Goal: Task Accomplishment & Management: Manage account settings

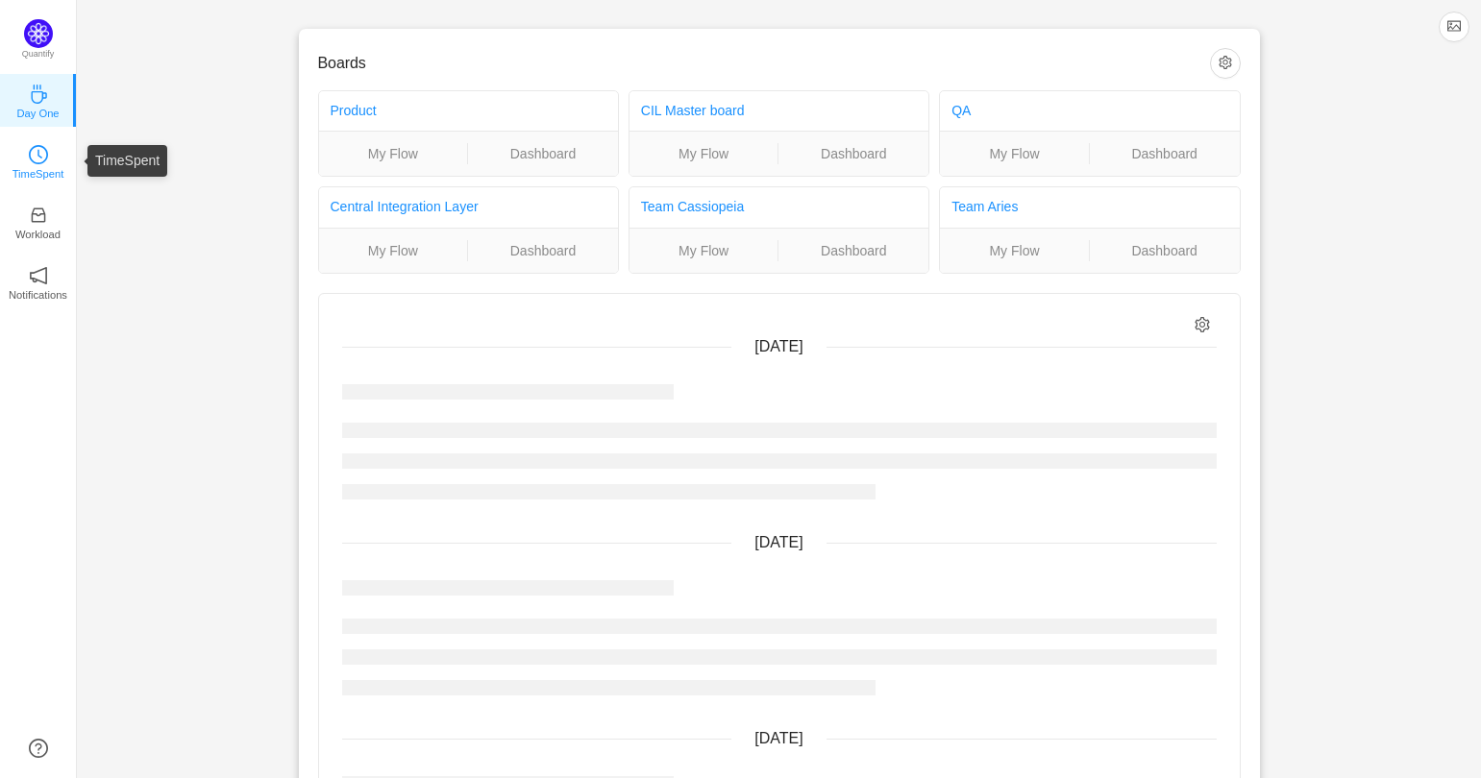
click at [53, 165] on p "TimeSpent" at bounding box center [38, 173] width 52 height 17
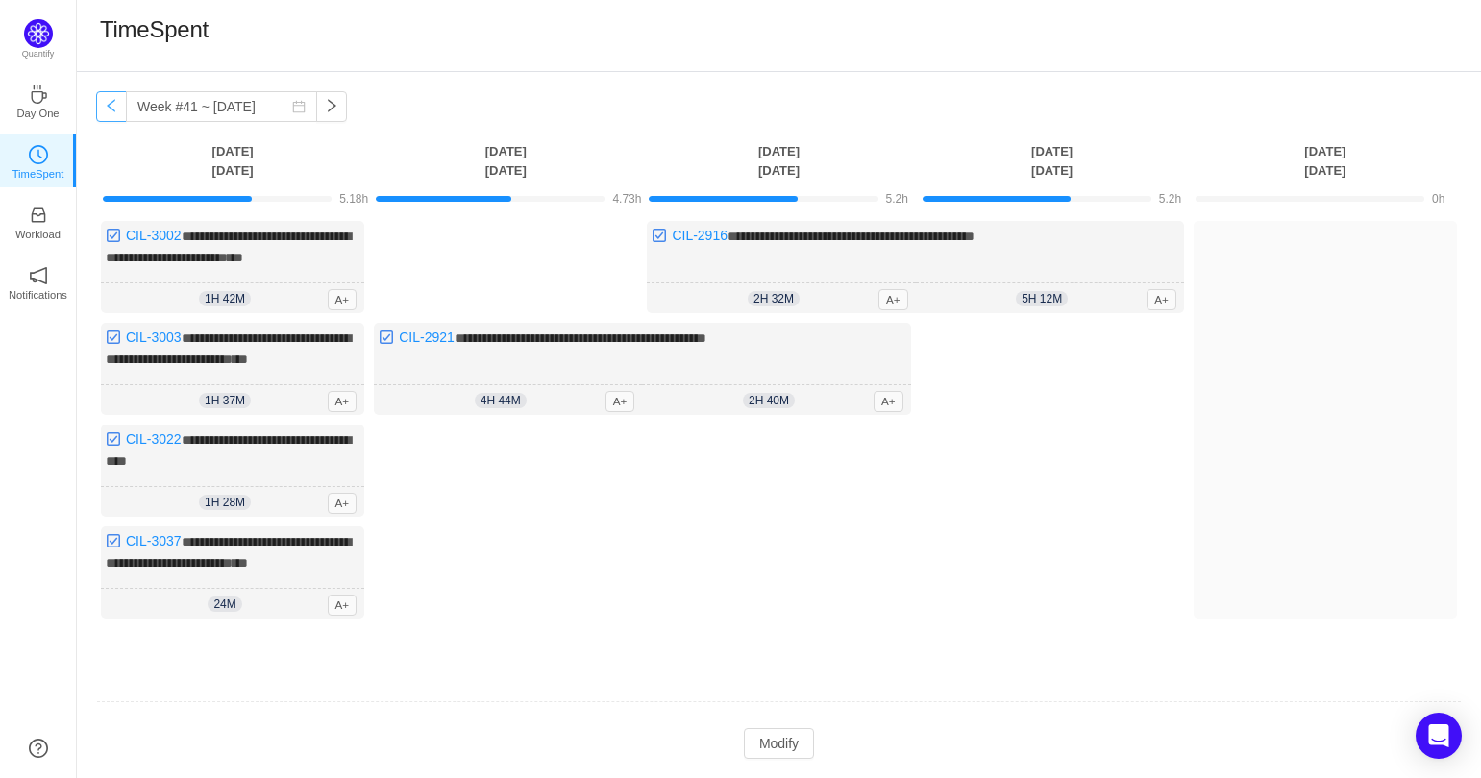
click at [106, 112] on button "button" at bounding box center [111, 106] width 31 height 31
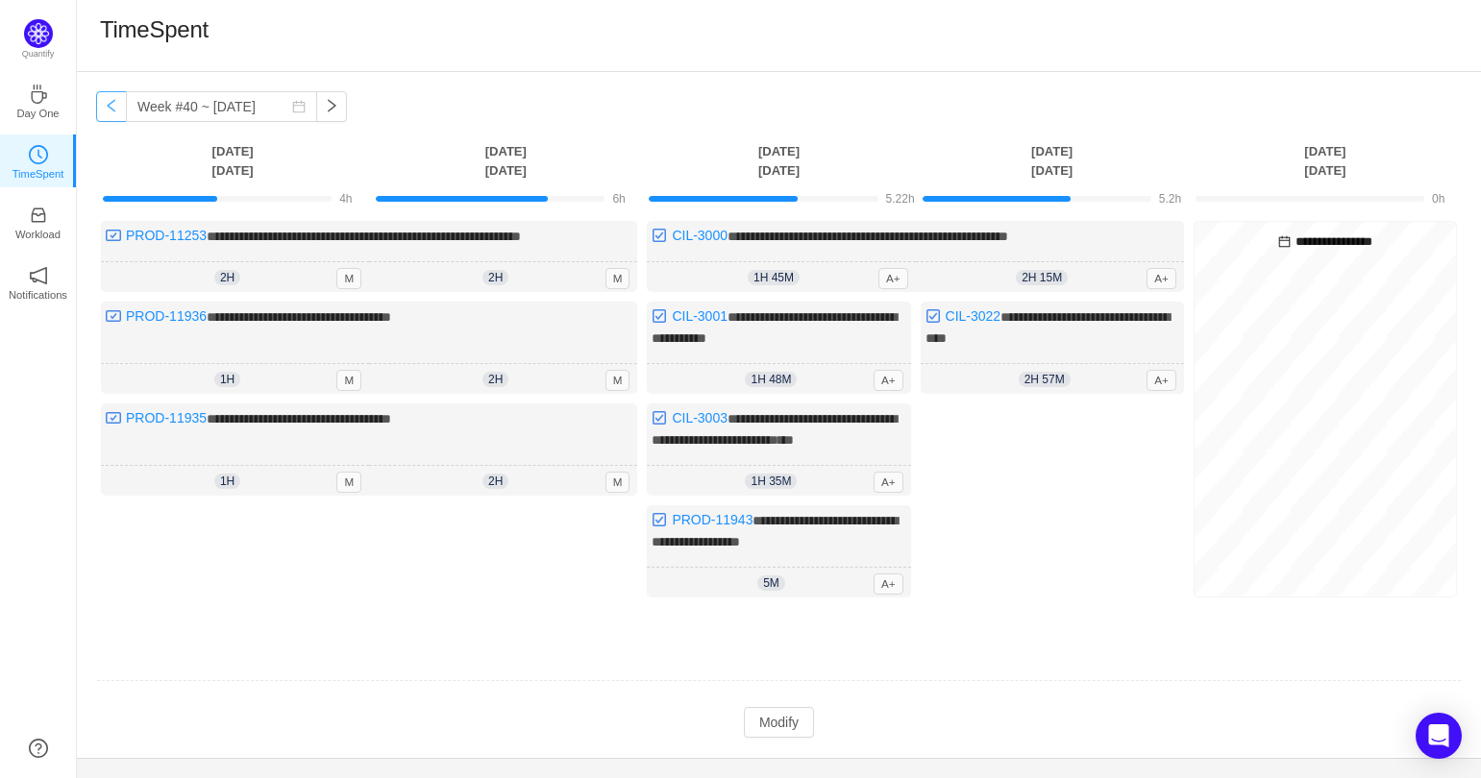
click at [110, 110] on button "button" at bounding box center [111, 106] width 31 height 31
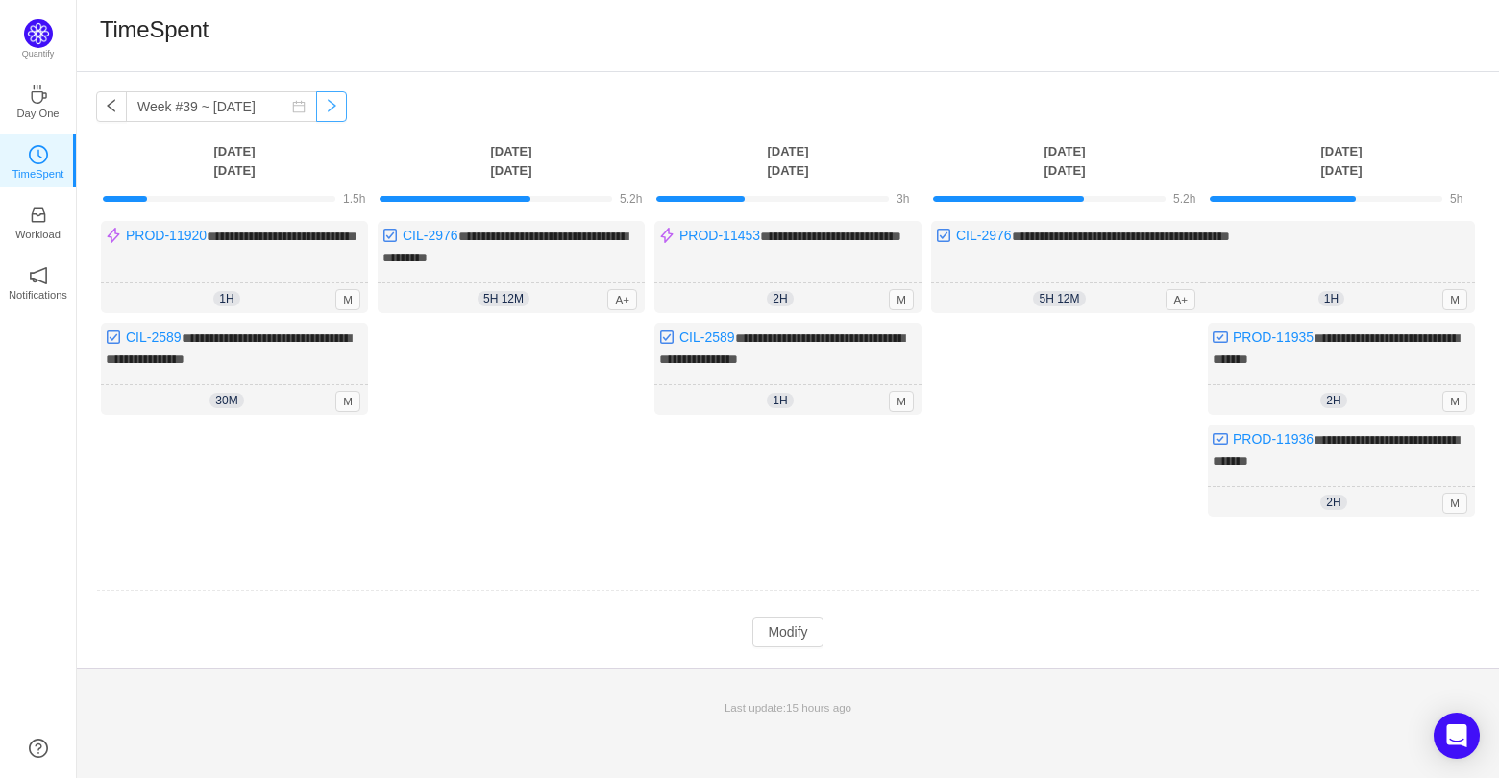
click at [316, 107] on button "button" at bounding box center [331, 106] width 31 height 31
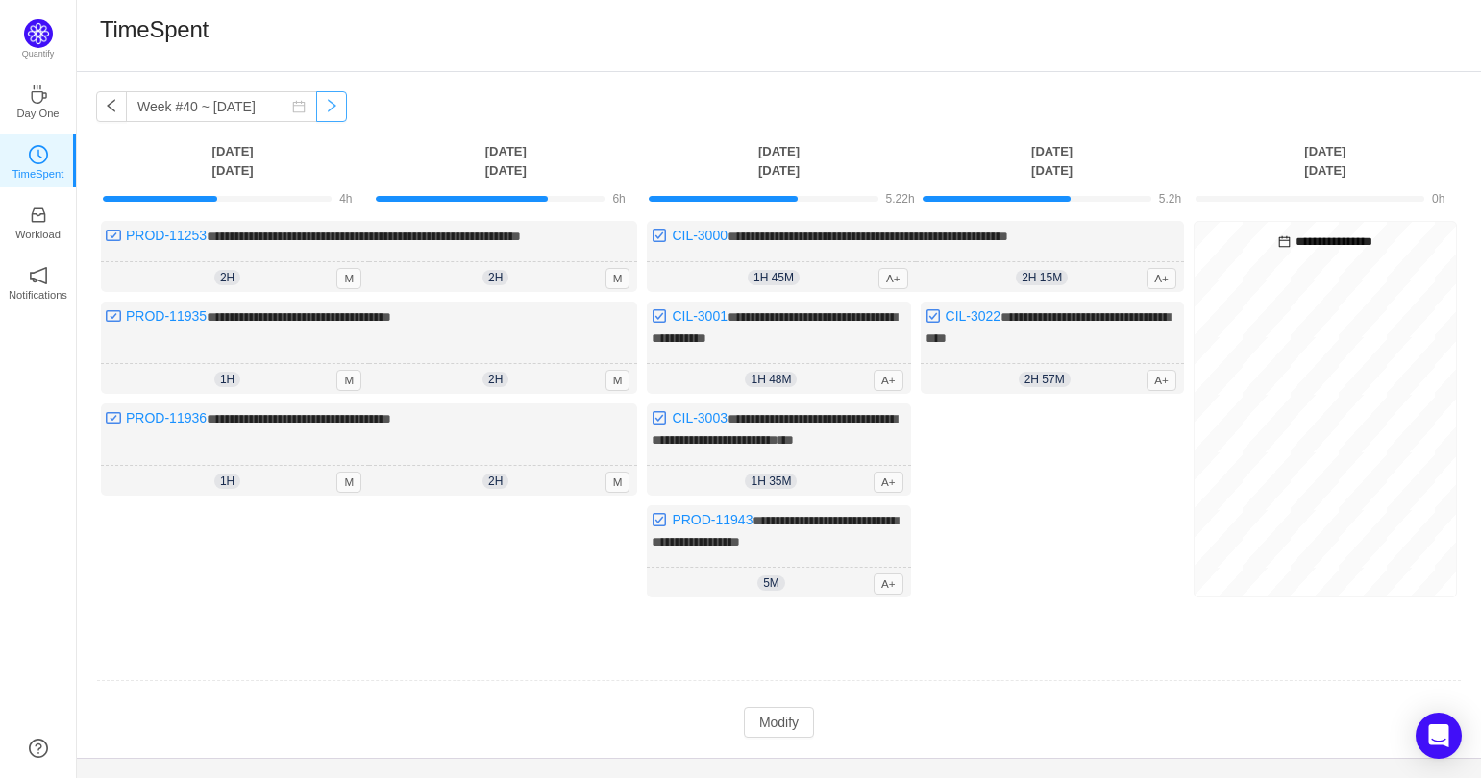
click at [316, 109] on button "button" at bounding box center [331, 106] width 31 height 31
type input "Week #41 ~ [DATE]"
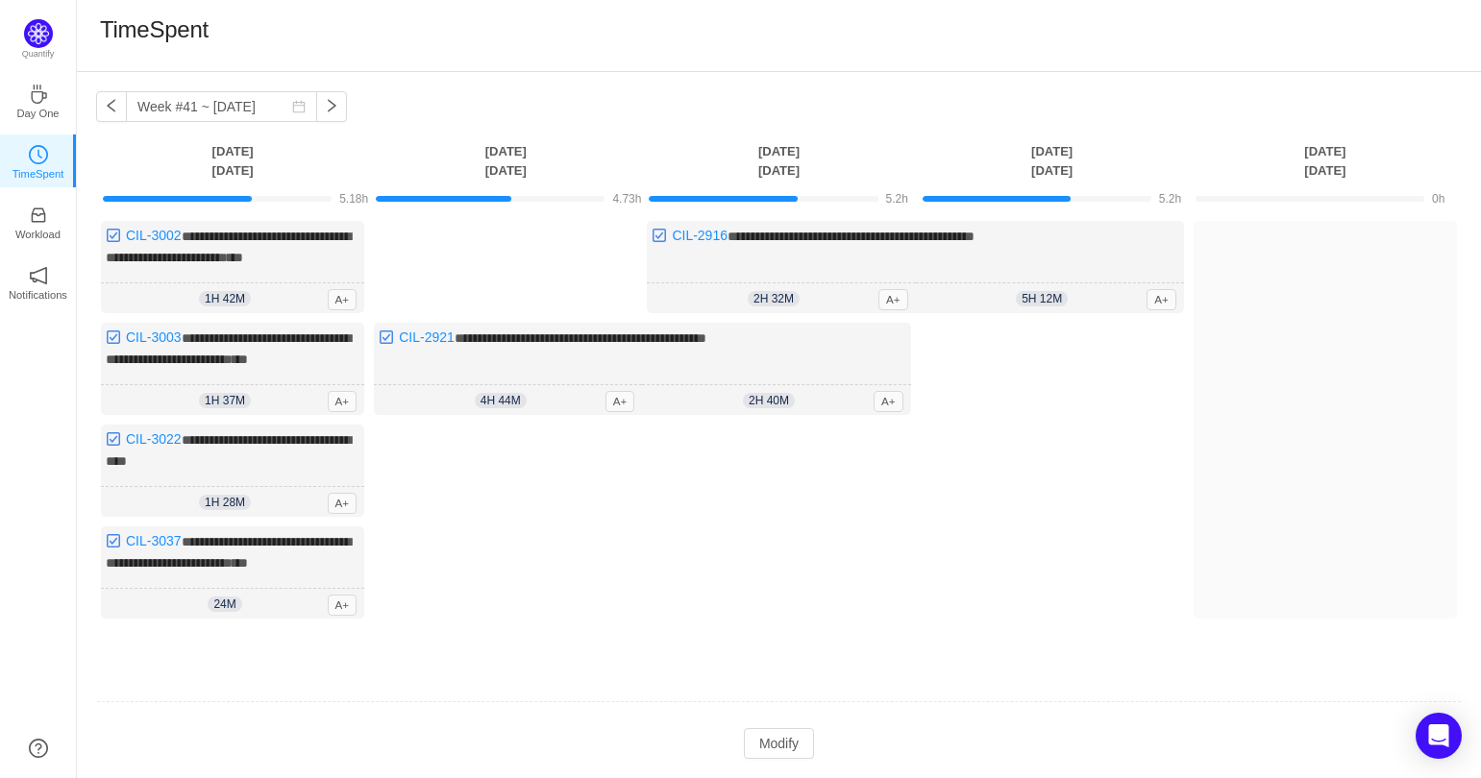
click at [1119, 465] on div "Log Time" at bounding box center [1051, 476] width 263 height 306
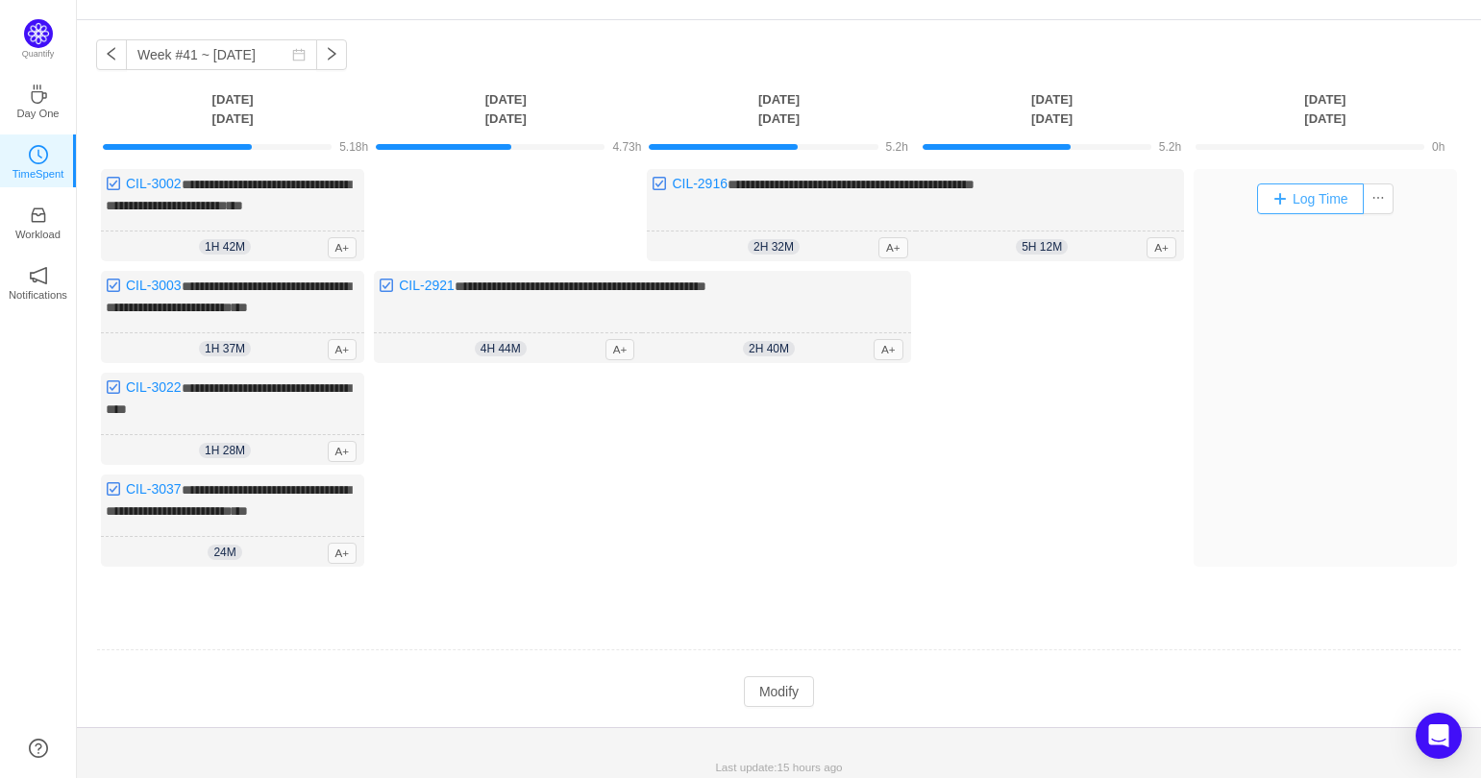
scroll to position [53, 0]
click at [1295, 202] on button "Log Time" at bounding box center [1310, 198] width 107 height 31
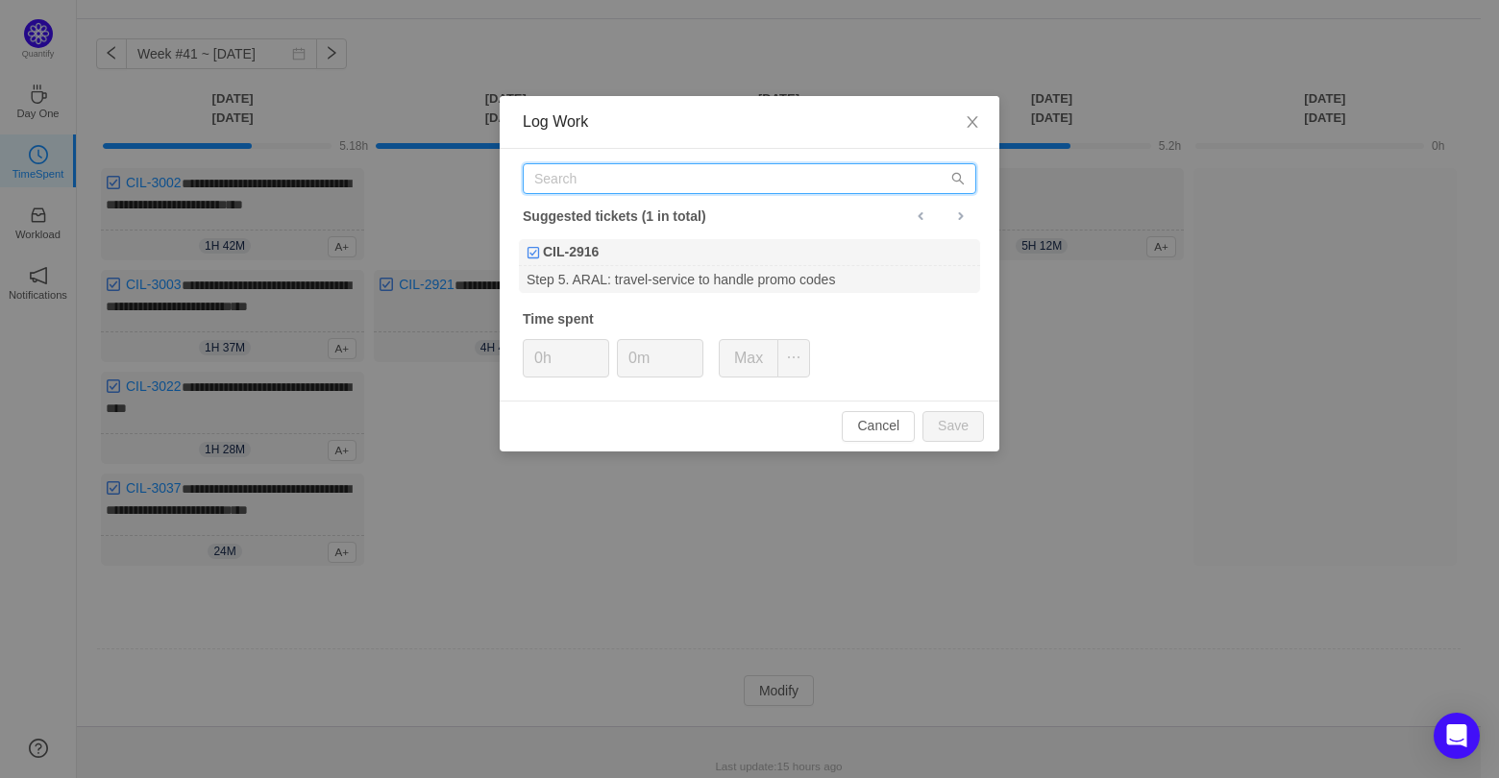
click at [700, 179] on input "text" at bounding box center [749, 178] width 453 height 31
paste input "[URL][DOMAIN_NAME]"
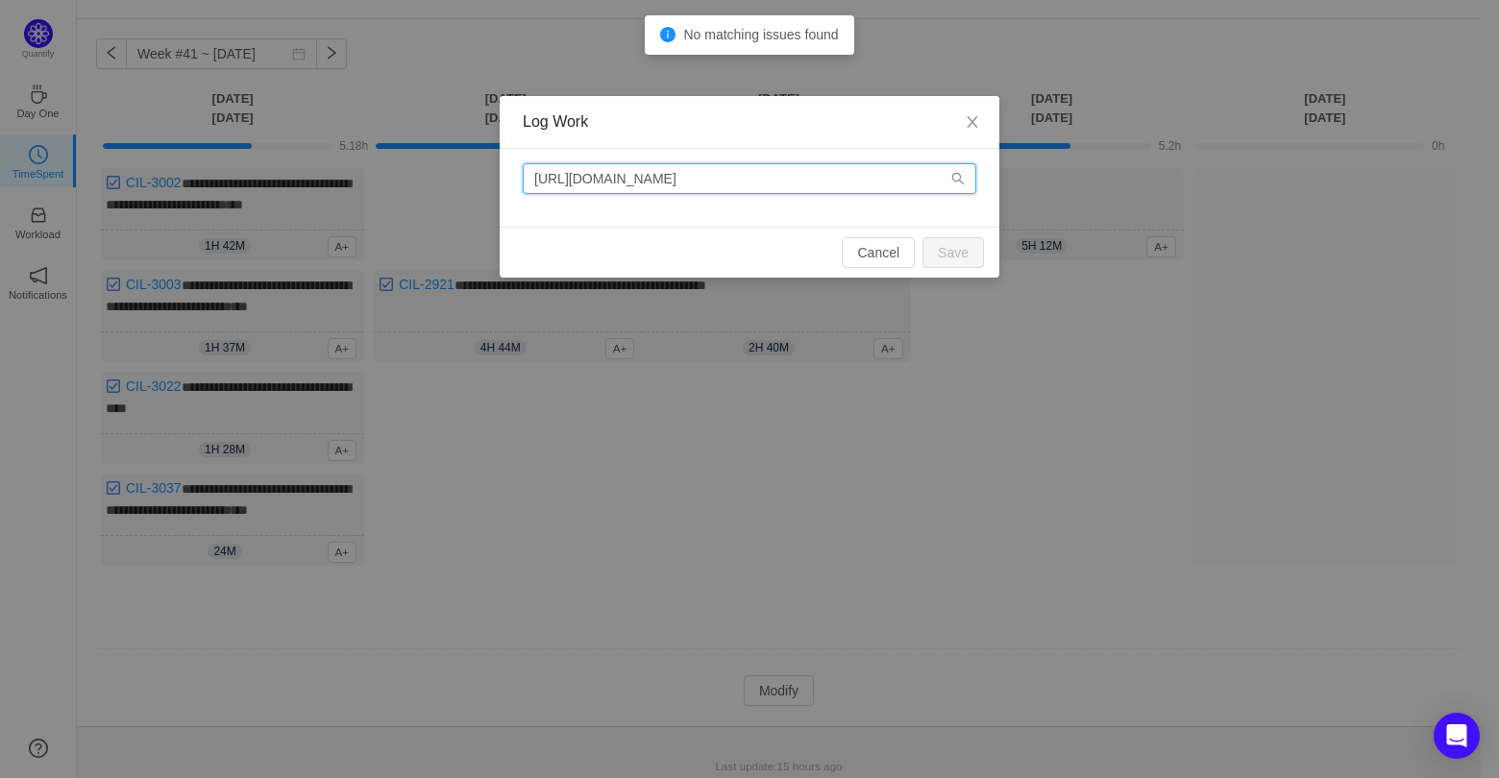
drag, startPoint x: 773, startPoint y: 180, endPoint x: 512, endPoint y: 182, distance: 261.3
click at [512, 182] on div "[URL][DOMAIN_NAME]" at bounding box center [750, 188] width 500 height 78
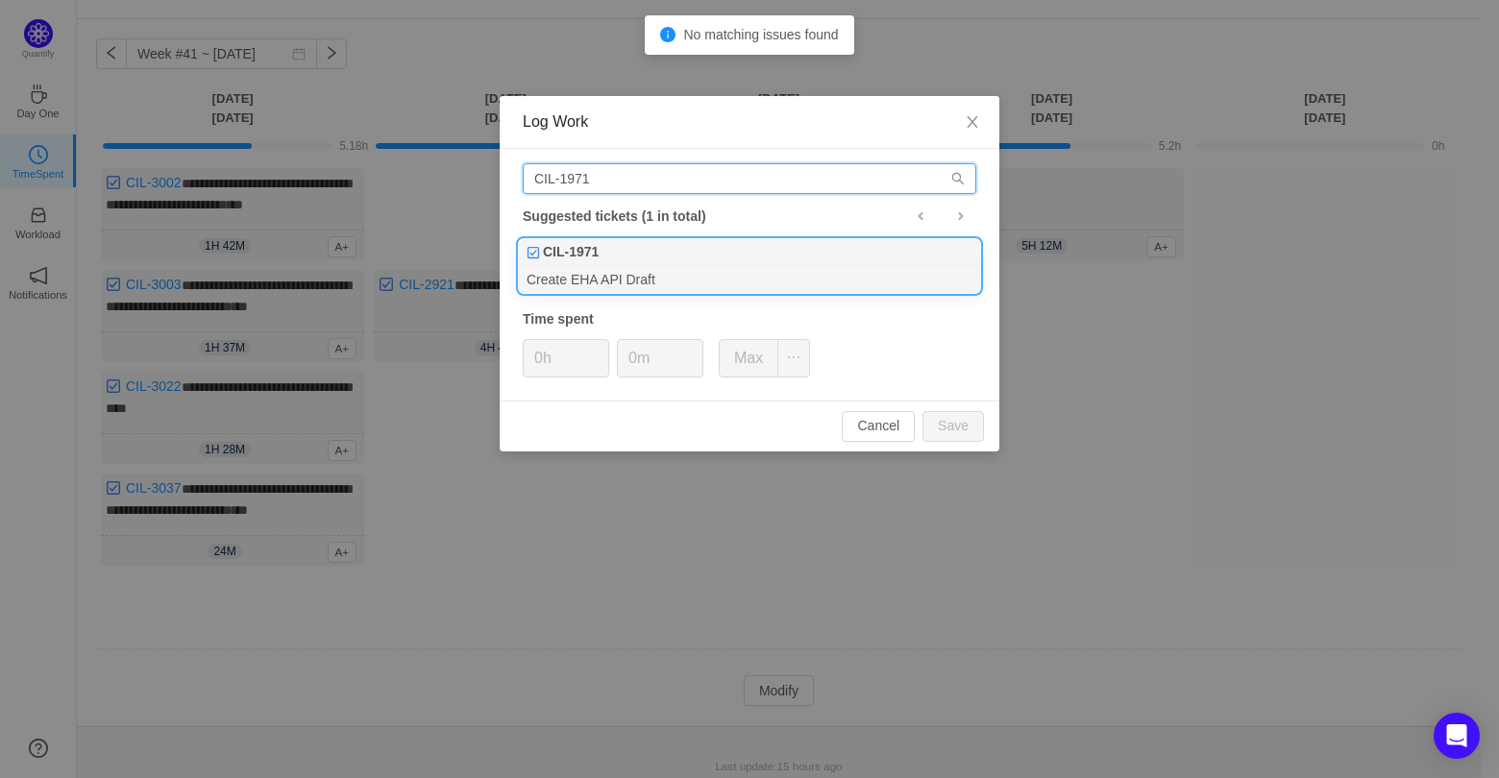
type input "CIL-1971"
click at [743, 243] on div "CIL-1971" at bounding box center [749, 252] width 461 height 27
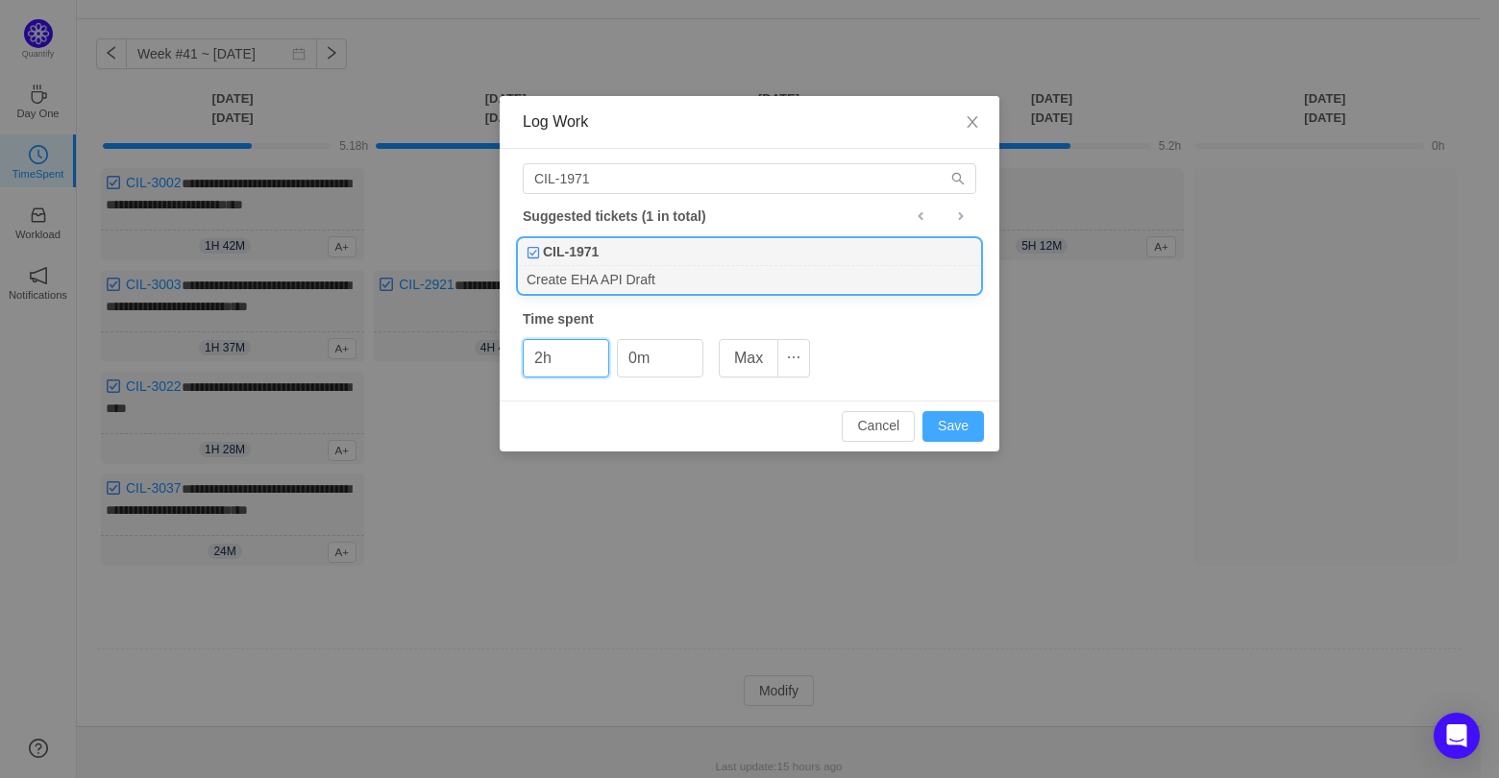
click at [950, 425] on button "Save" at bounding box center [952, 426] width 61 height 31
type input "0h"
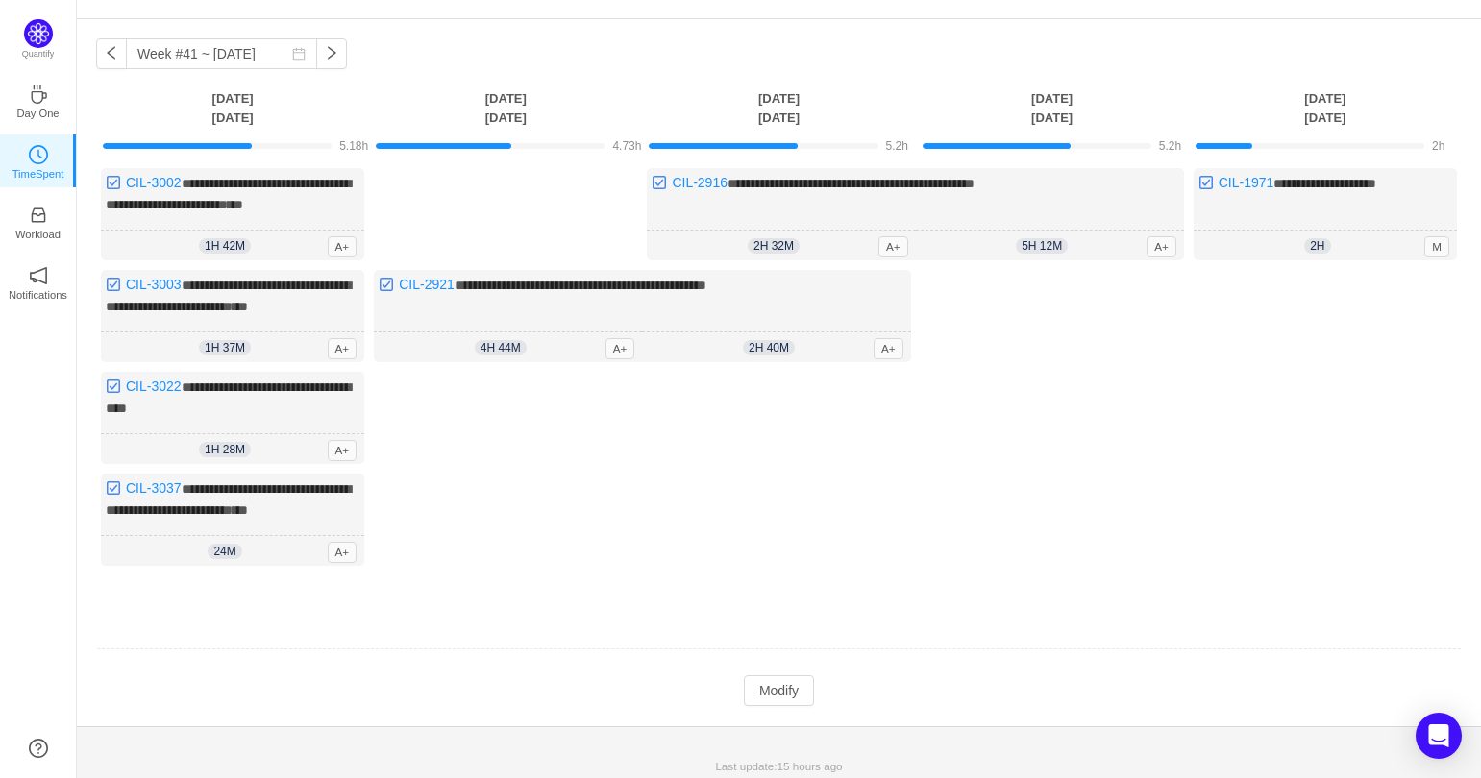
click at [1251, 438] on div "Log Time" at bounding box center [1324, 423] width 263 height 306
click at [800, 675] on button "Modify" at bounding box center [779, 690] width 70 height 31
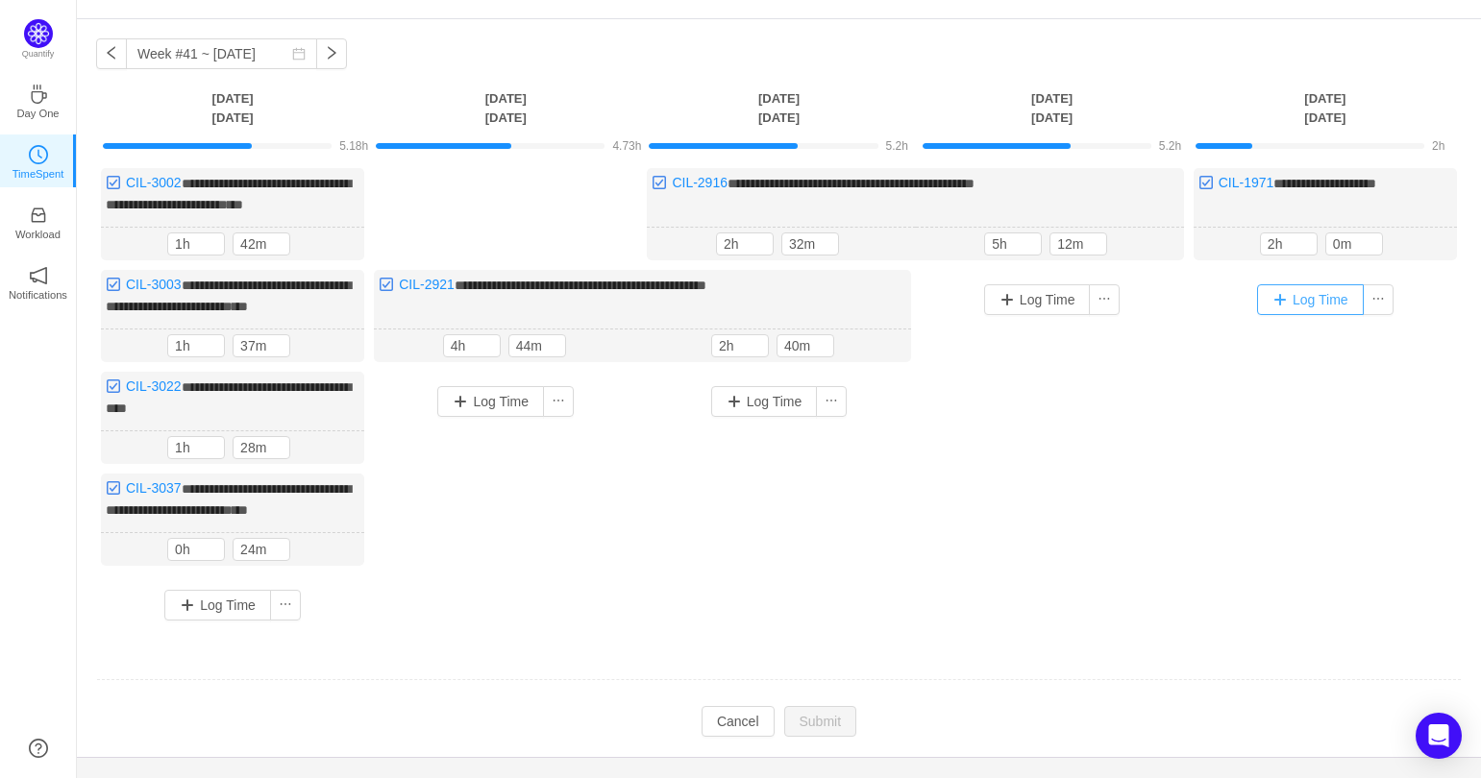
click at [1284, 297] on button "Log Time" at bounding box center [1310, 299] width 107 height 31
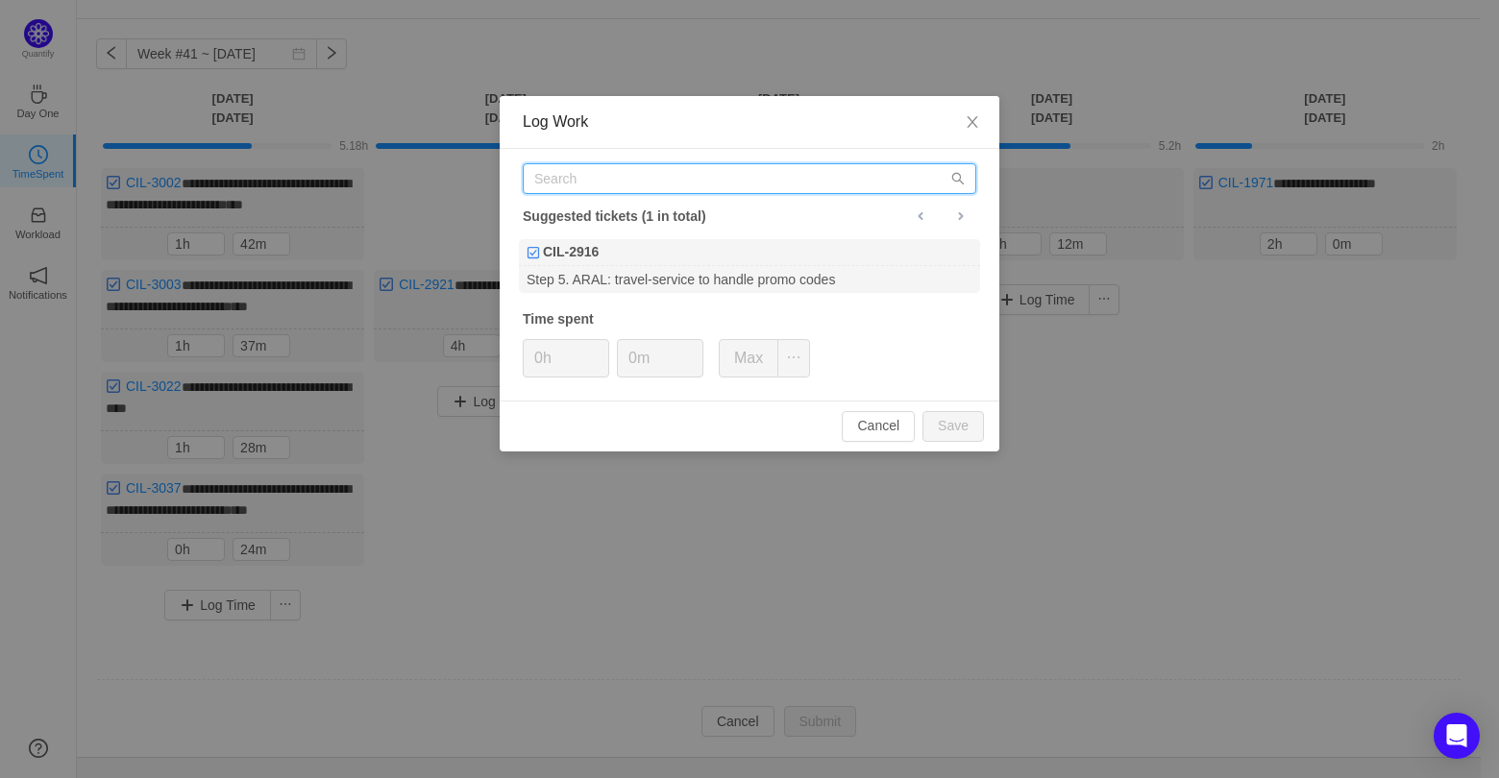
click at [772, 175] on input "text" at bounding box center [749, 178] width 453 height 31
paste input "PROD-11949"
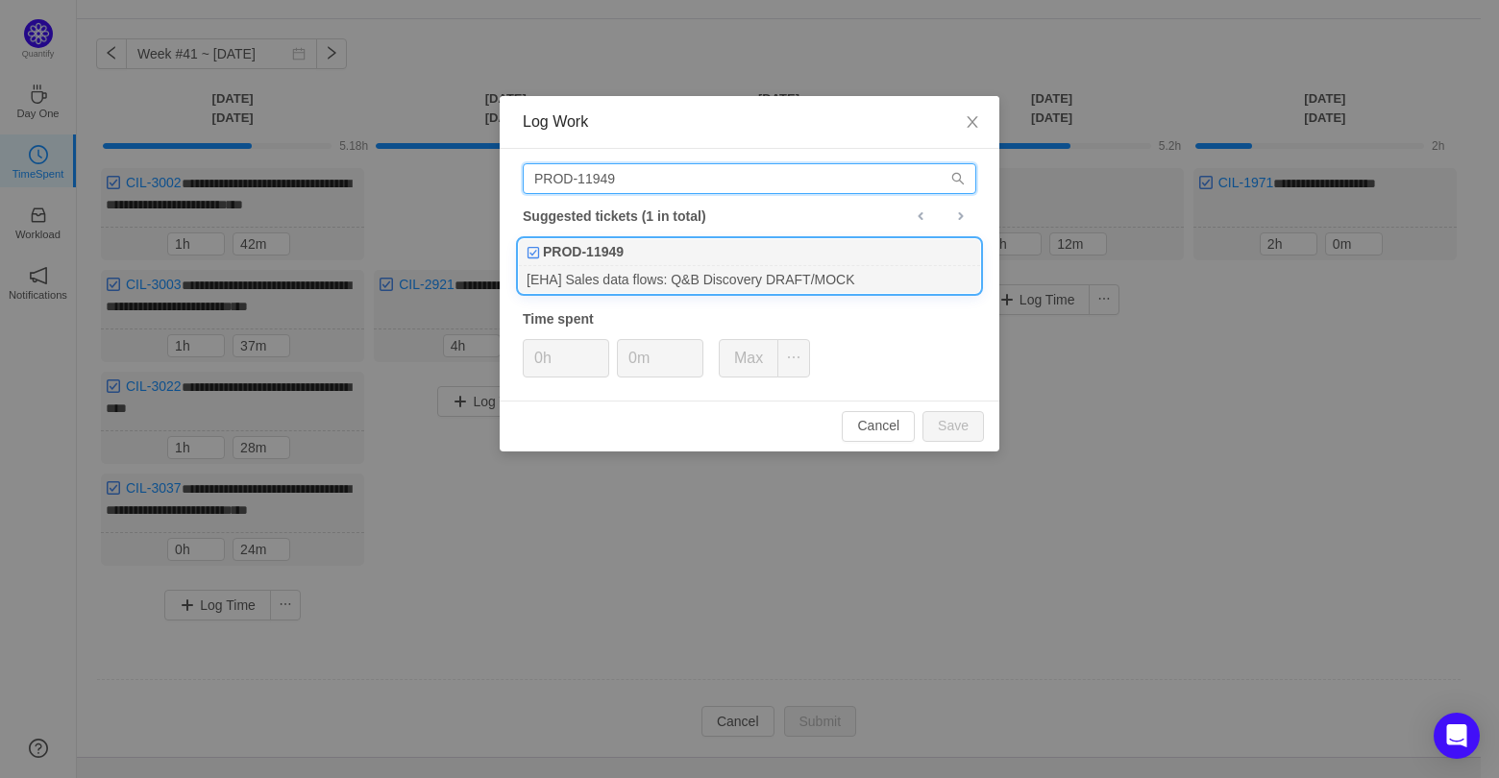
type input "PROD-11949"
click at [726, 284] on div "[EHA] Sales data flows: Q&B Discovery DRAFT/MOCK" at bounding box center [749, 279] width 461 height 26
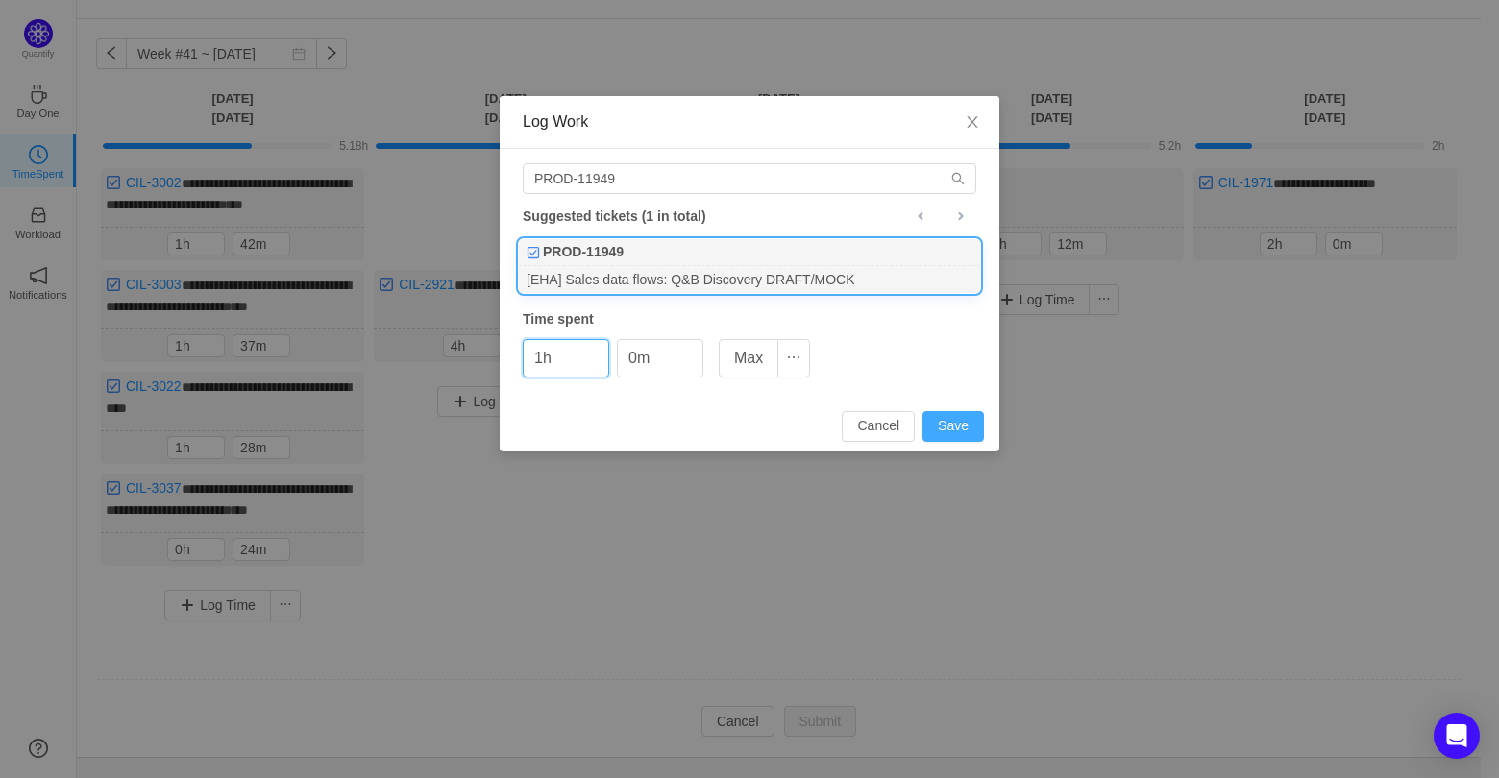
click at [962, 416] on button "Save" at bounding box center [952, 426] width 61 height 31
type input "0h"
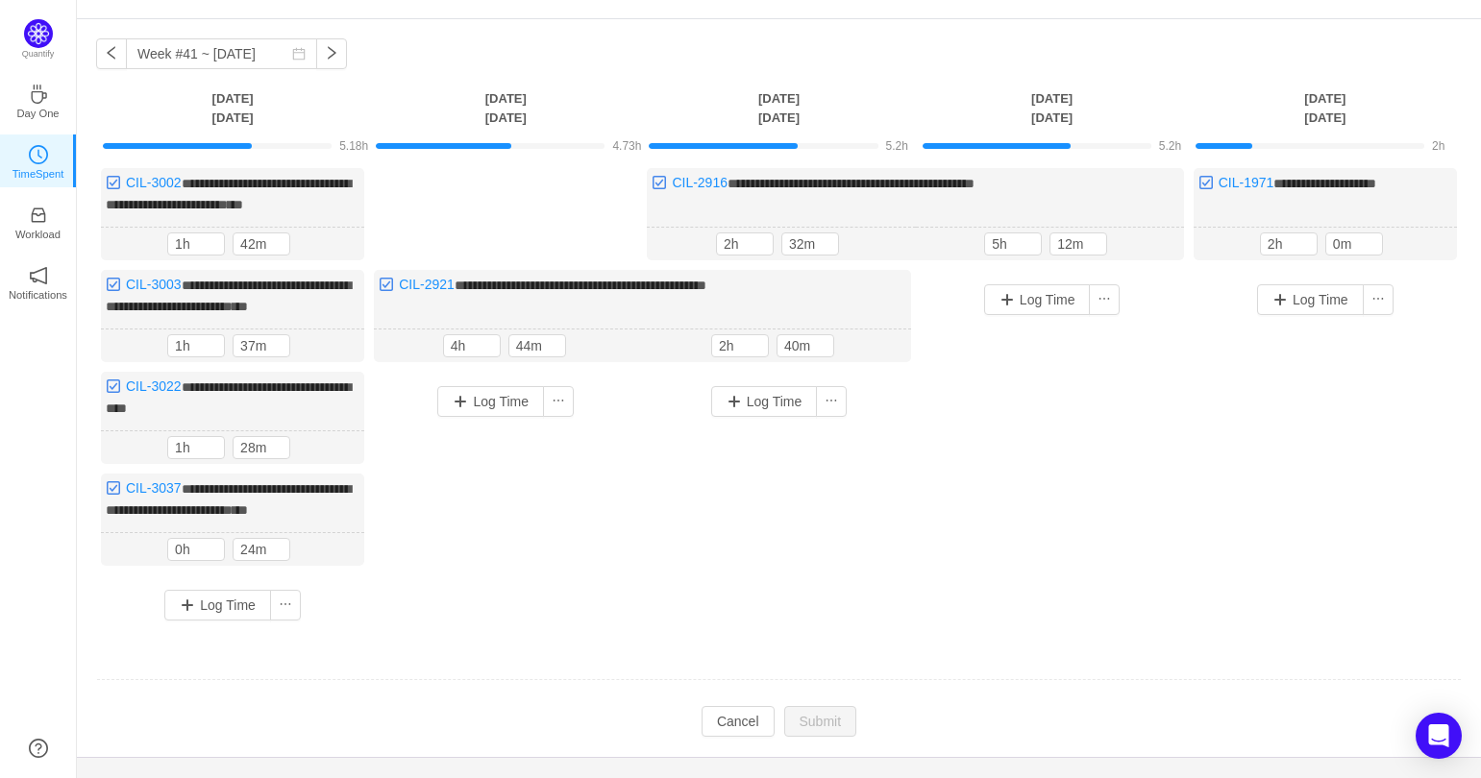
click at [942, 594] on div "**********" at bounding box center [778, 401] width 1365 height 467
click at [460, 402] on button "Log Time" at bounding box center [490, 401] width 107 height 31
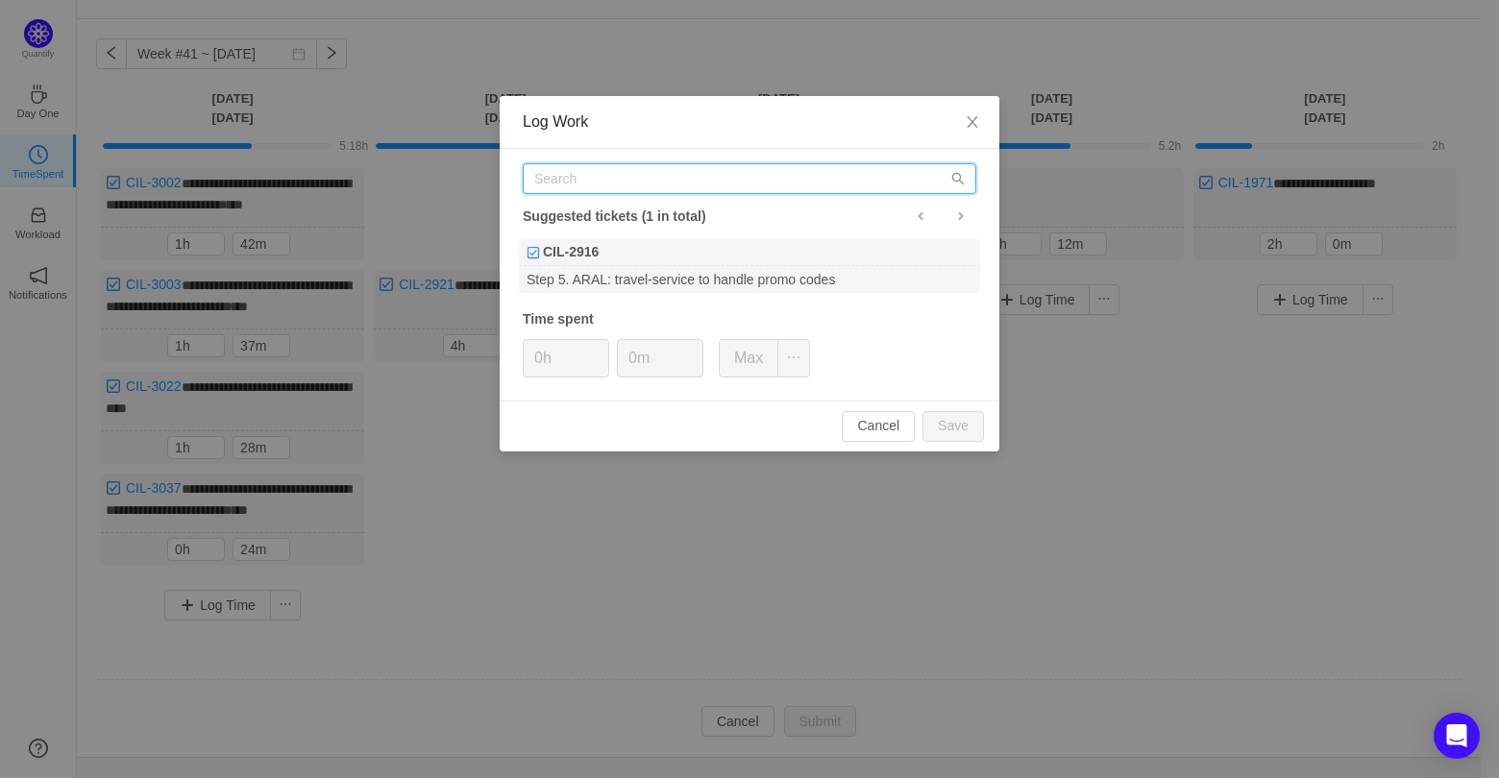
click at [613, 178] on input "text" at bounding box center [749, 178] width 453 height 31
paste input "PROD-12041"
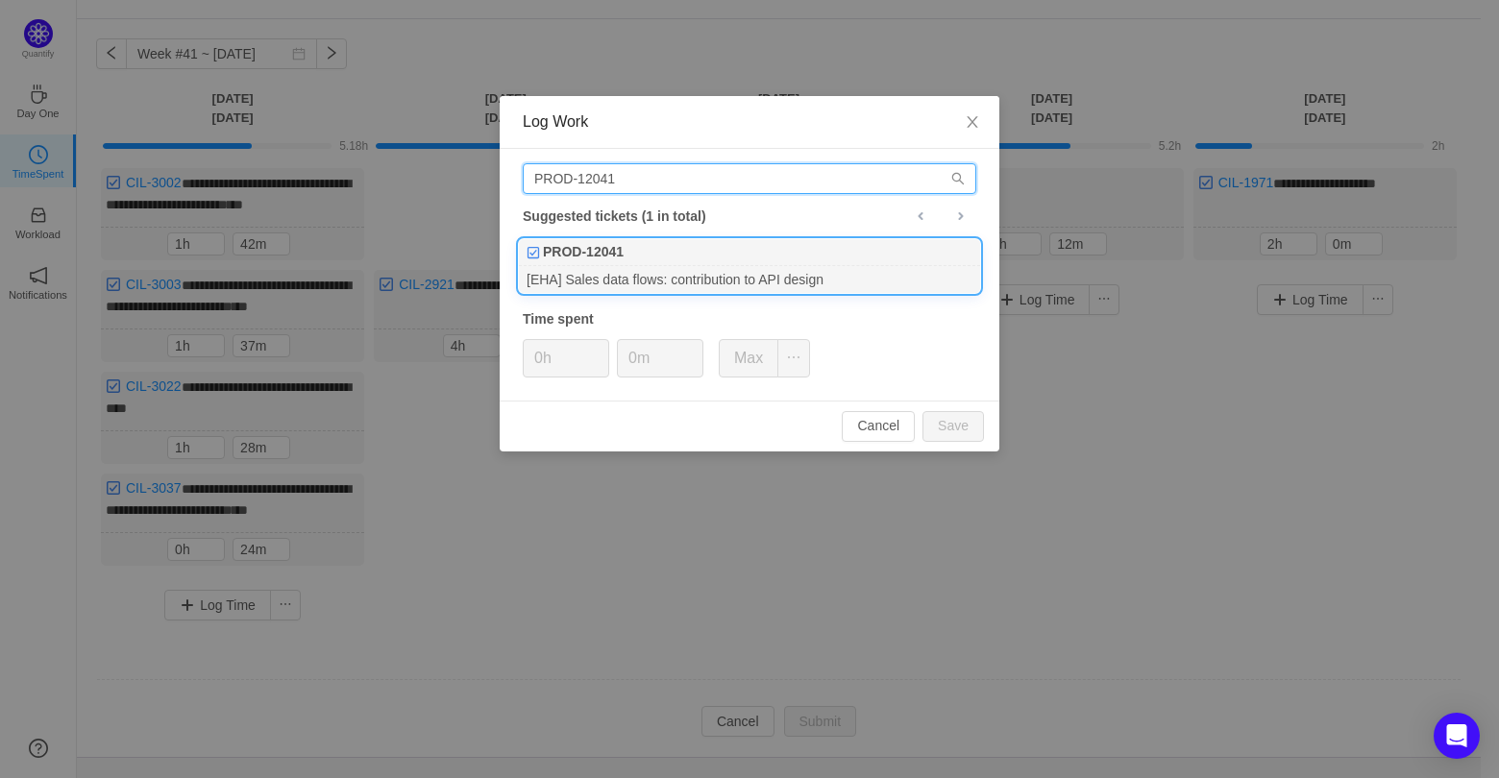
type input "PROD-12041"
click at [629, 270] on div "[EHA] Sales data flows: contribution to API design" at bounding box center [749, 279] width 461 height 26
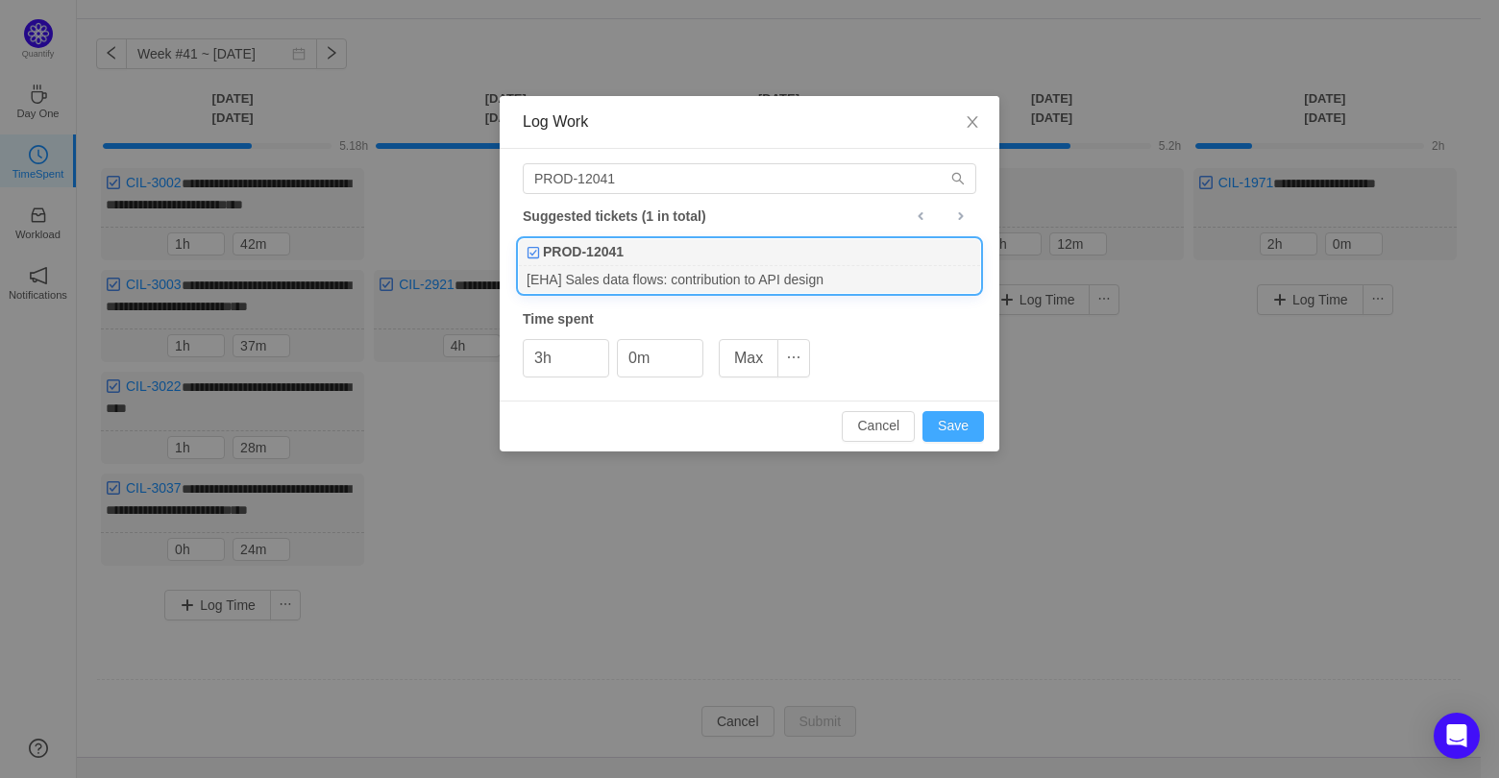
click at [958, 430] on button "Save" at bounding box center [952, 426] width 61 height 31
type input "0h"
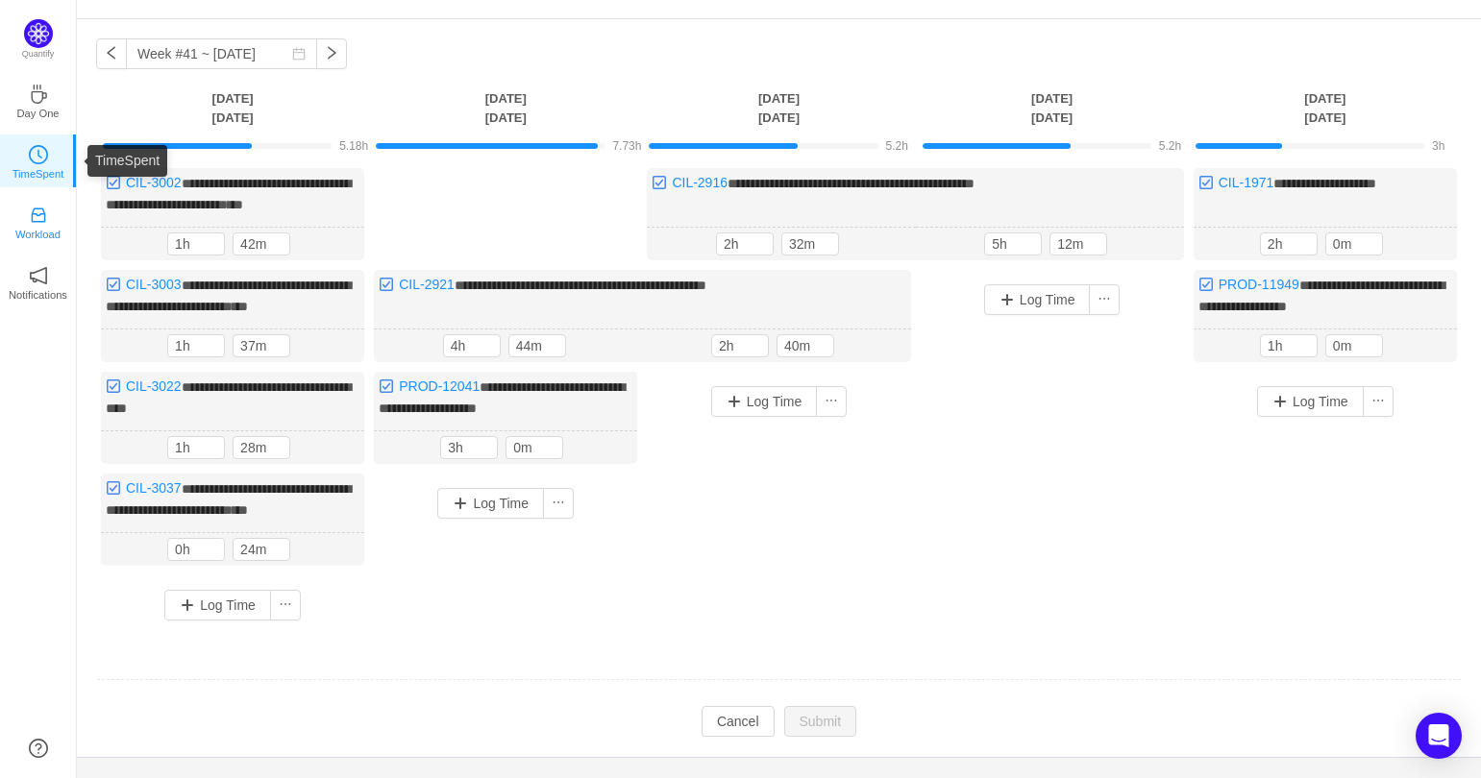
click at [42, 228] on p "Workload" at bounding box center [37, 234] width 45 height 17
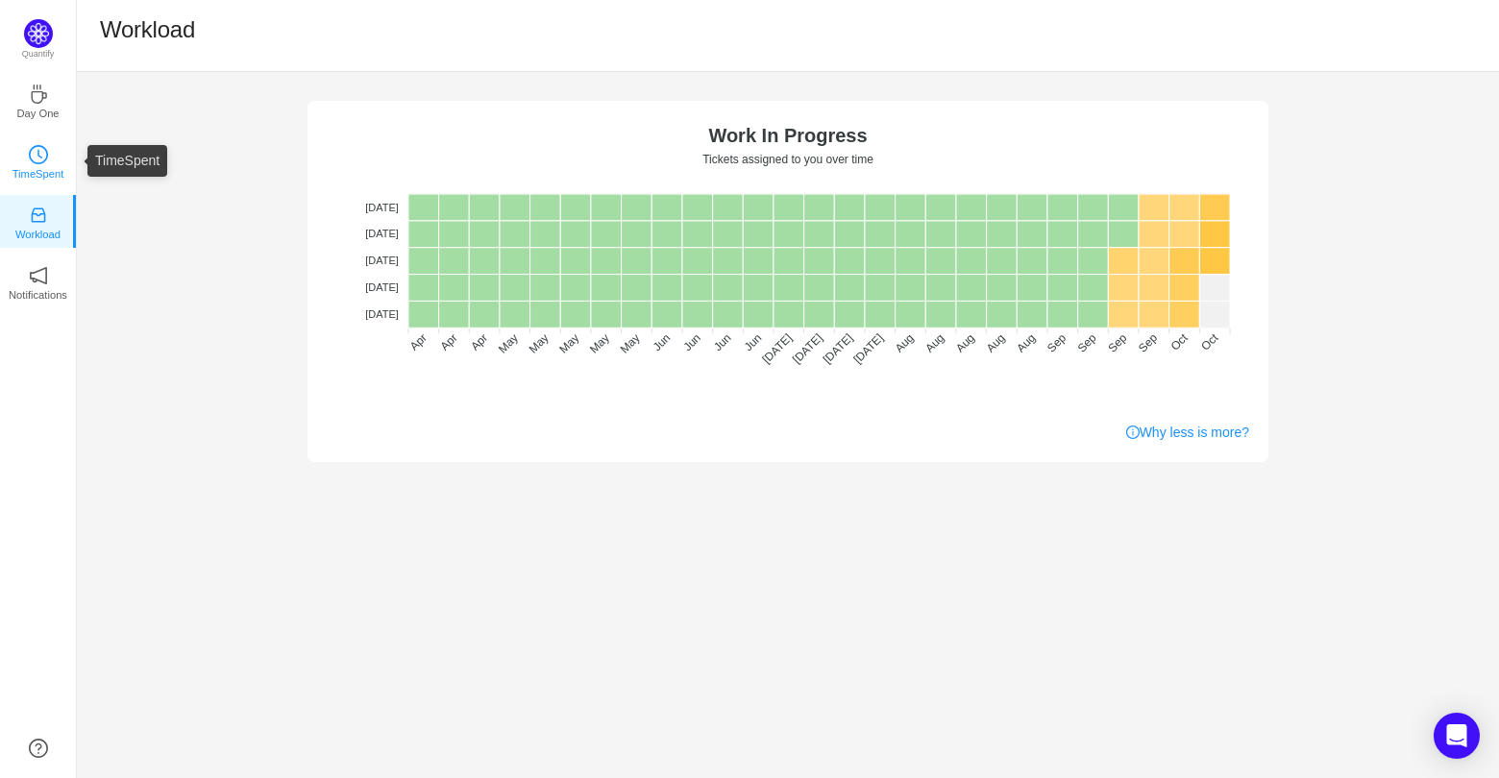
click at [29, 157] on link "TimeSpent" at bounding box center [38, 160] width 19 height 19
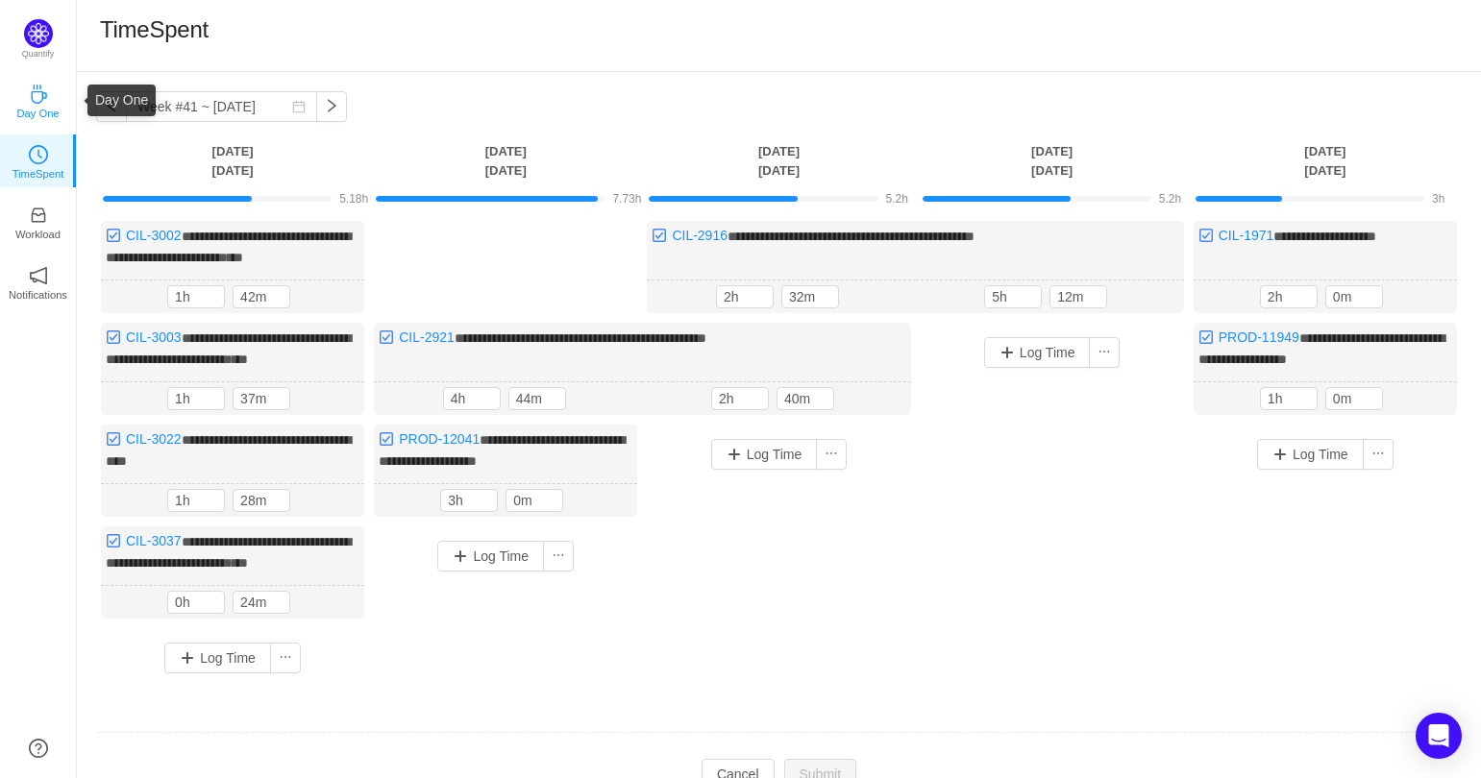
click at [33, 106] on p "Day One" at bounding box center [37, 113] width 42 height 17
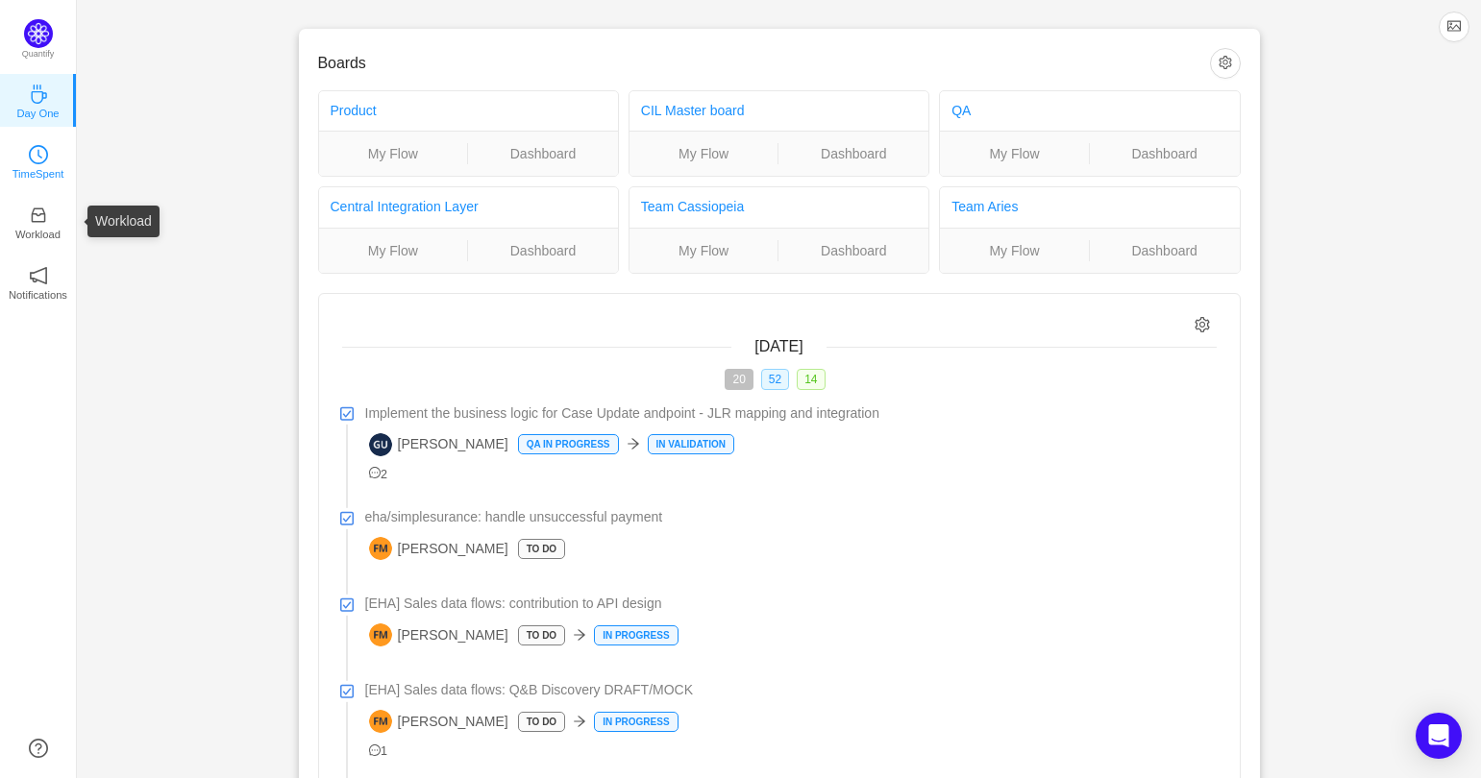
click at [37, 180] on p "TimeSpent" at bounding box center [38, 173] width 52 height 17
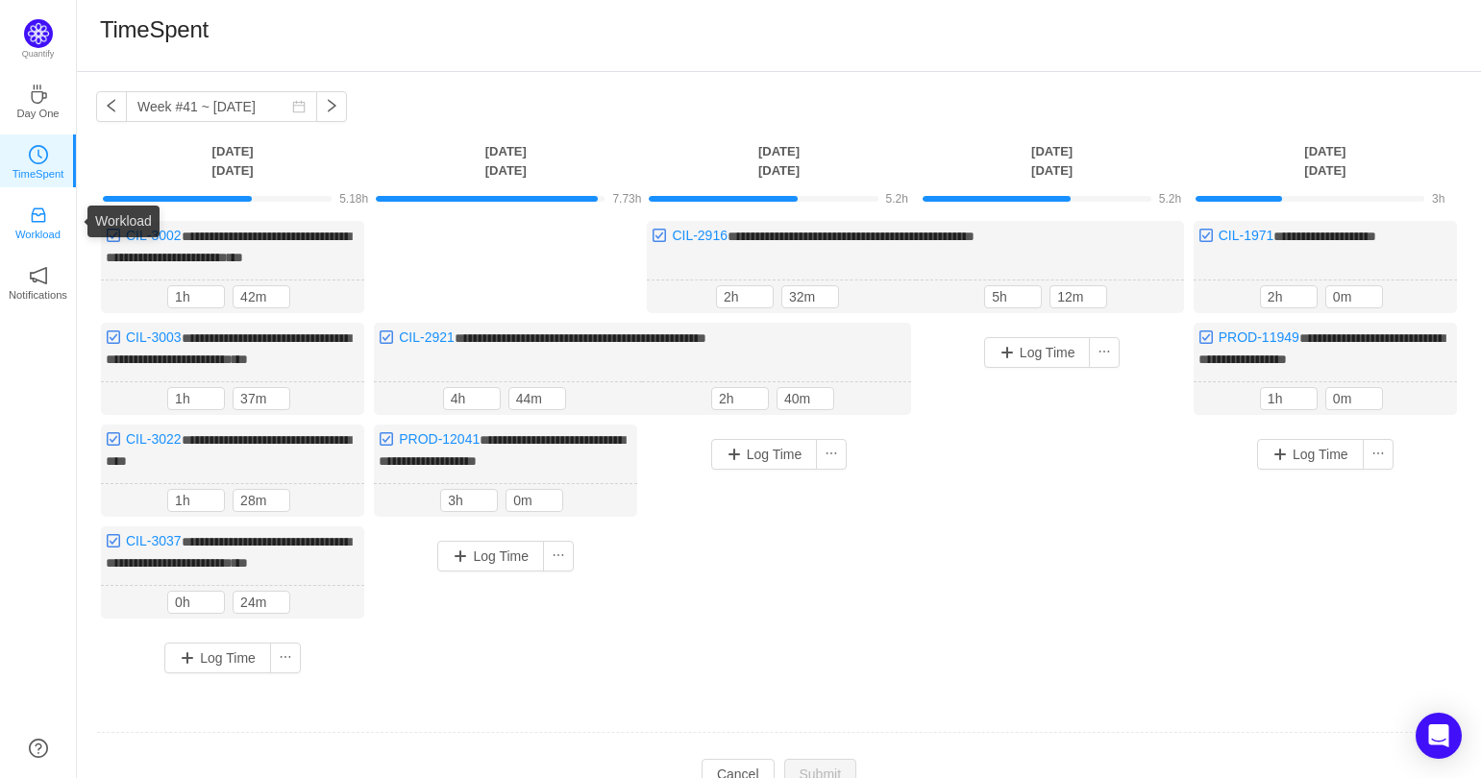
click at [38, 220] on icon "icon: inbox" at bounding box center [38, 215] width 14 height 14
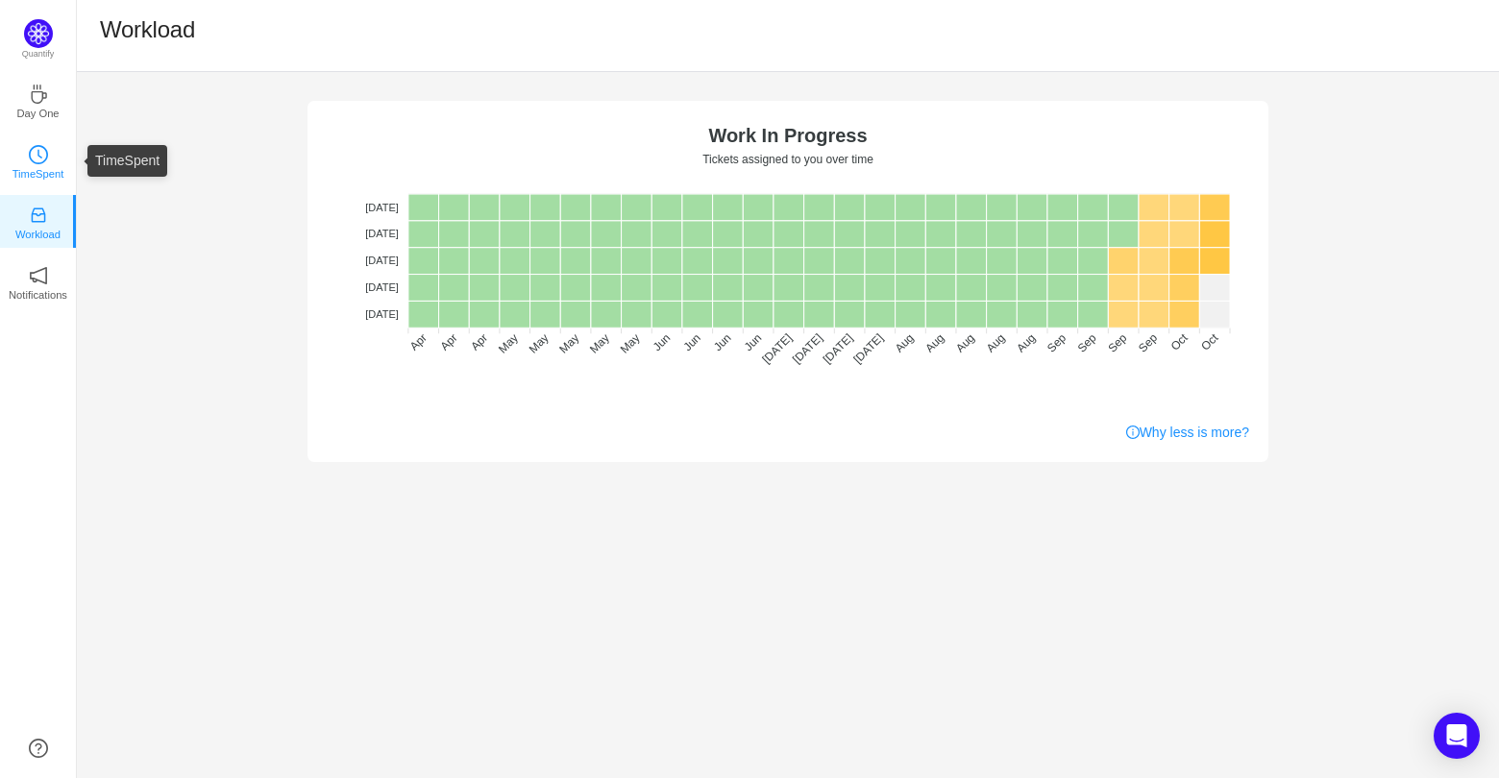
click at [37, 165] on p "TimeSpent" at bounding box center [38, 173] width 52 height 17
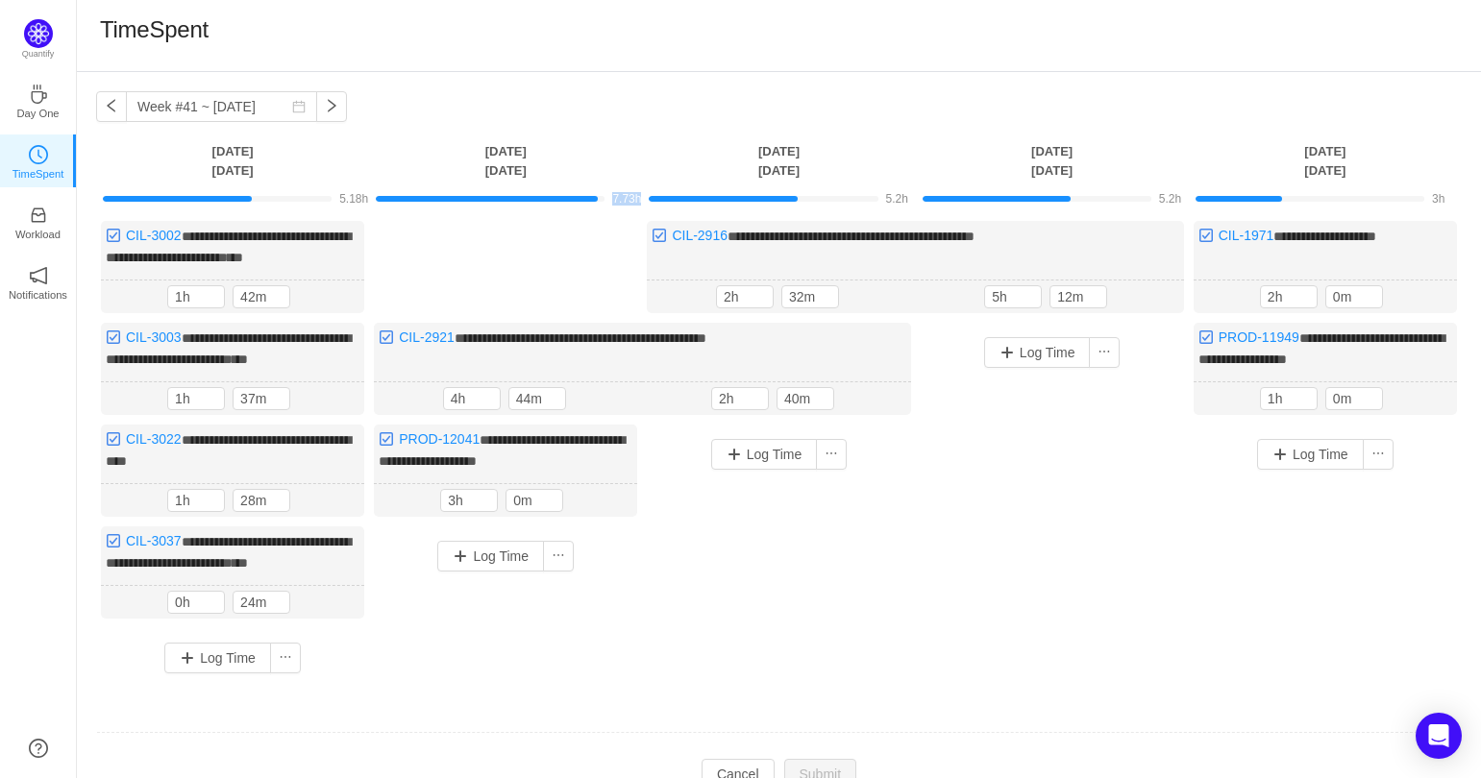
drag, startPoint x: 609, startPoint y: 199, endPoint x: 645, endPoint y: 199, distance: 35.5
click at [650, 199] on tr "5.18h 7.73h 5.2h 5.2h 3h" at bounding box center [778, 198] width 1365 height 34
click at [614, 200] on span "7.73h" at bounding box center [626, 198] width 29 height 13
drag, startPoint x: 604, startPoint y: 199, endPoint x: 637, endPoint y: 199, distance: 32.7
click at [635, 199] on div "7.73h" at bounding box center [505, 197] width 259 height 17
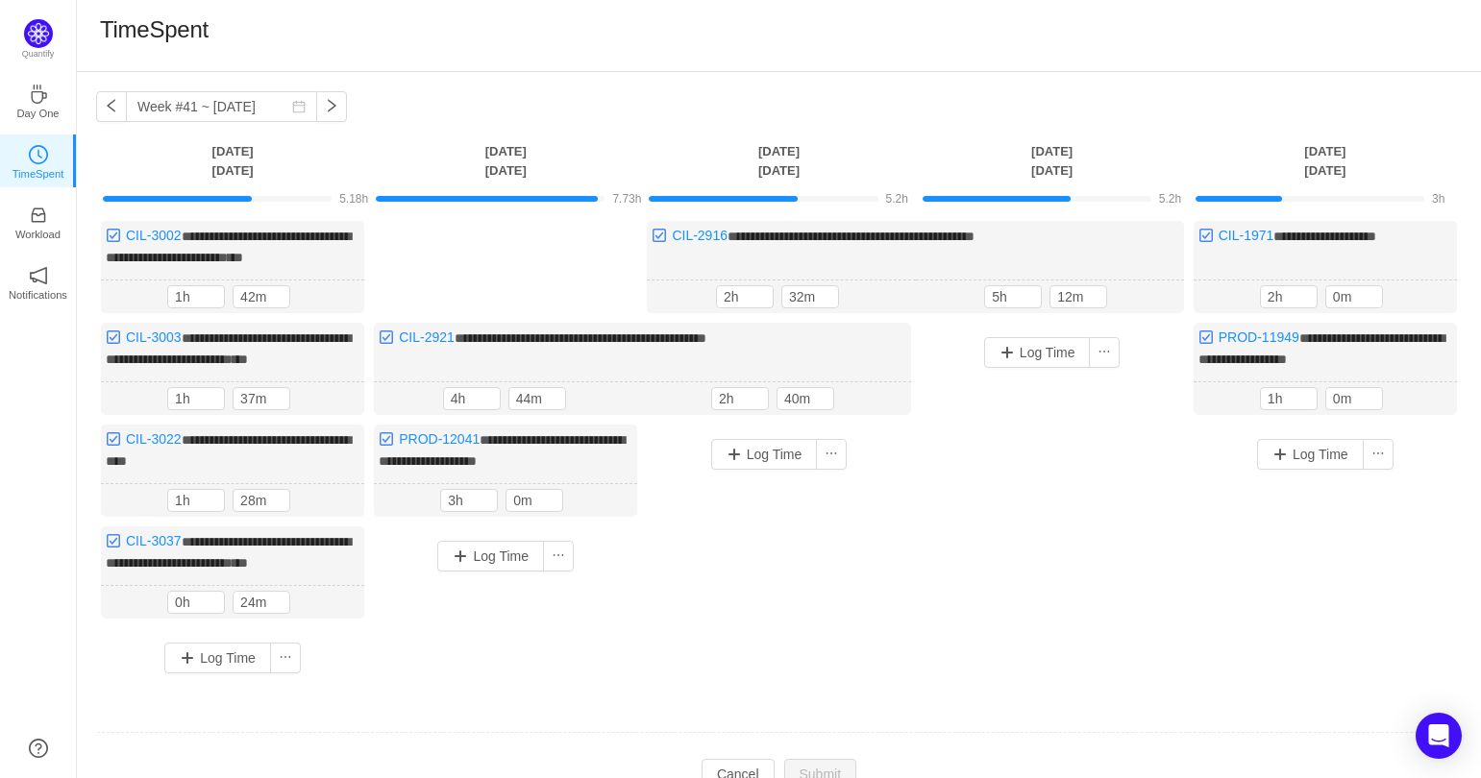
click at [628, 199] on span "7.73h" at bounding box center [626, 198] width 29 height 13
click at [119, 103] on button "button" at bounding box center [111, 106] width 31 height 31
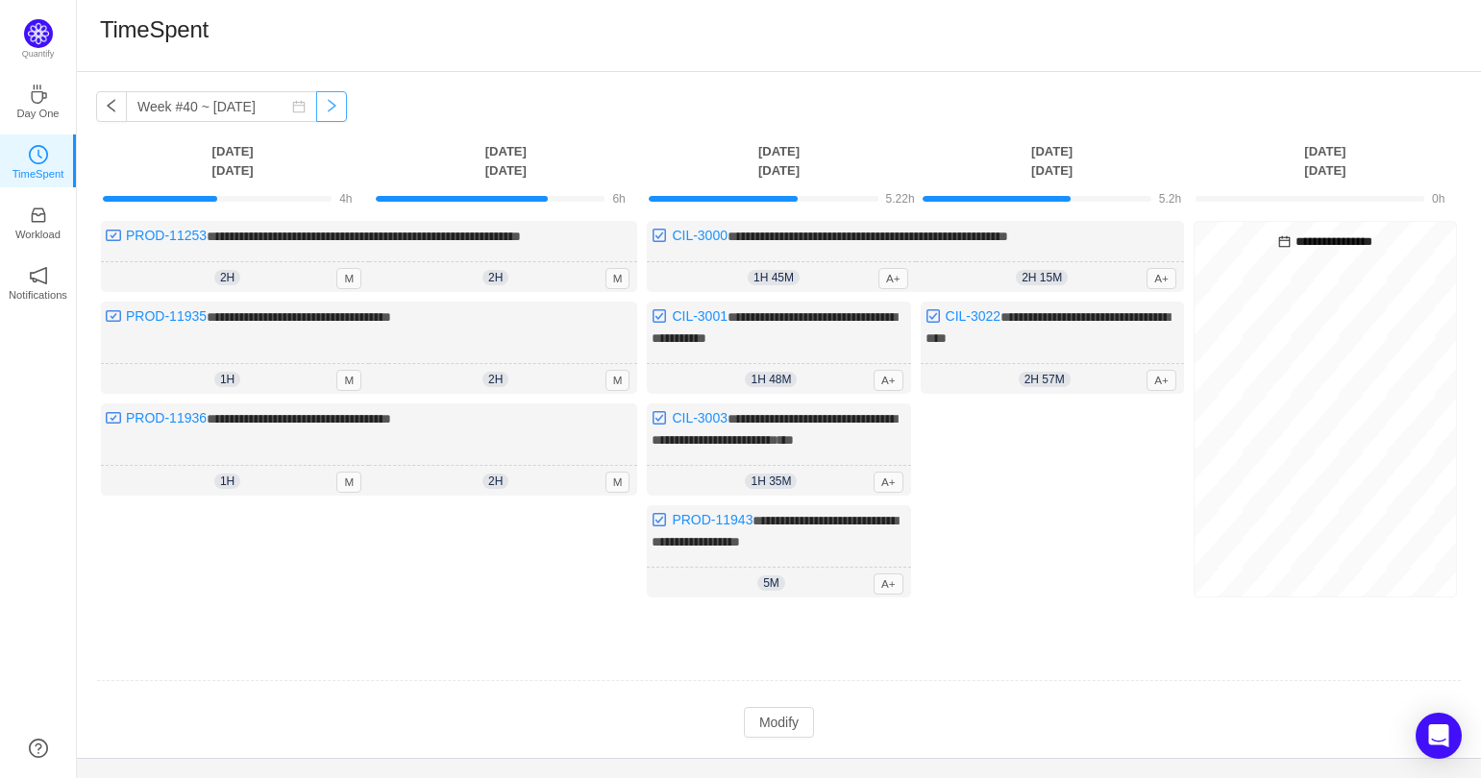
click at [316, 104] on button "button" at bounding box center [331, 106] width 31 height 31
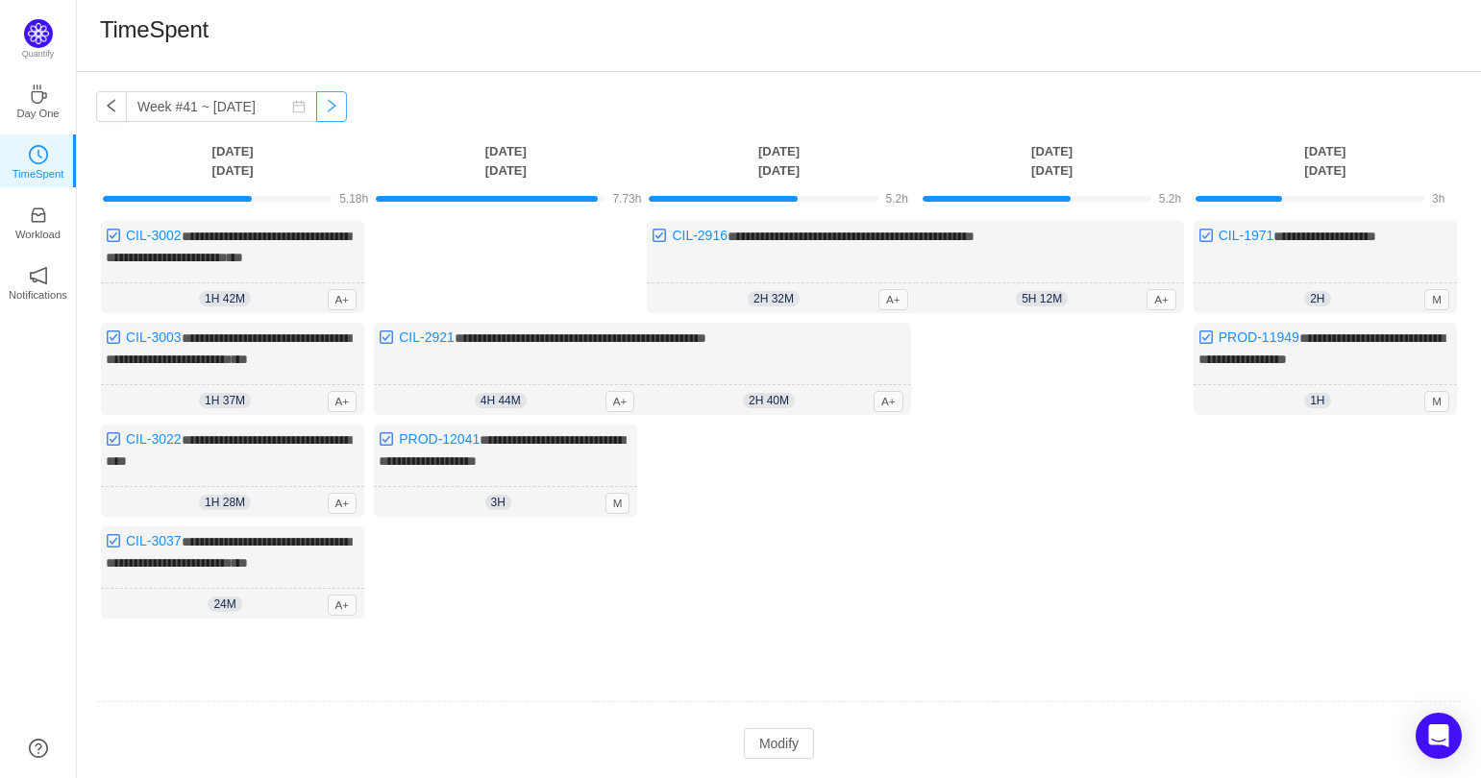
click at [325, 108] on button "button" at bounding box center [331, 106] width 31 height 31
type input "Week #41 ~ [DATE]"
click at [321, 109] on button "button" at bounding box center [331, 106] width 31 height 31
click at [29, 220] on link "Workload" at bounding box center [38, 220] width 19 height 19
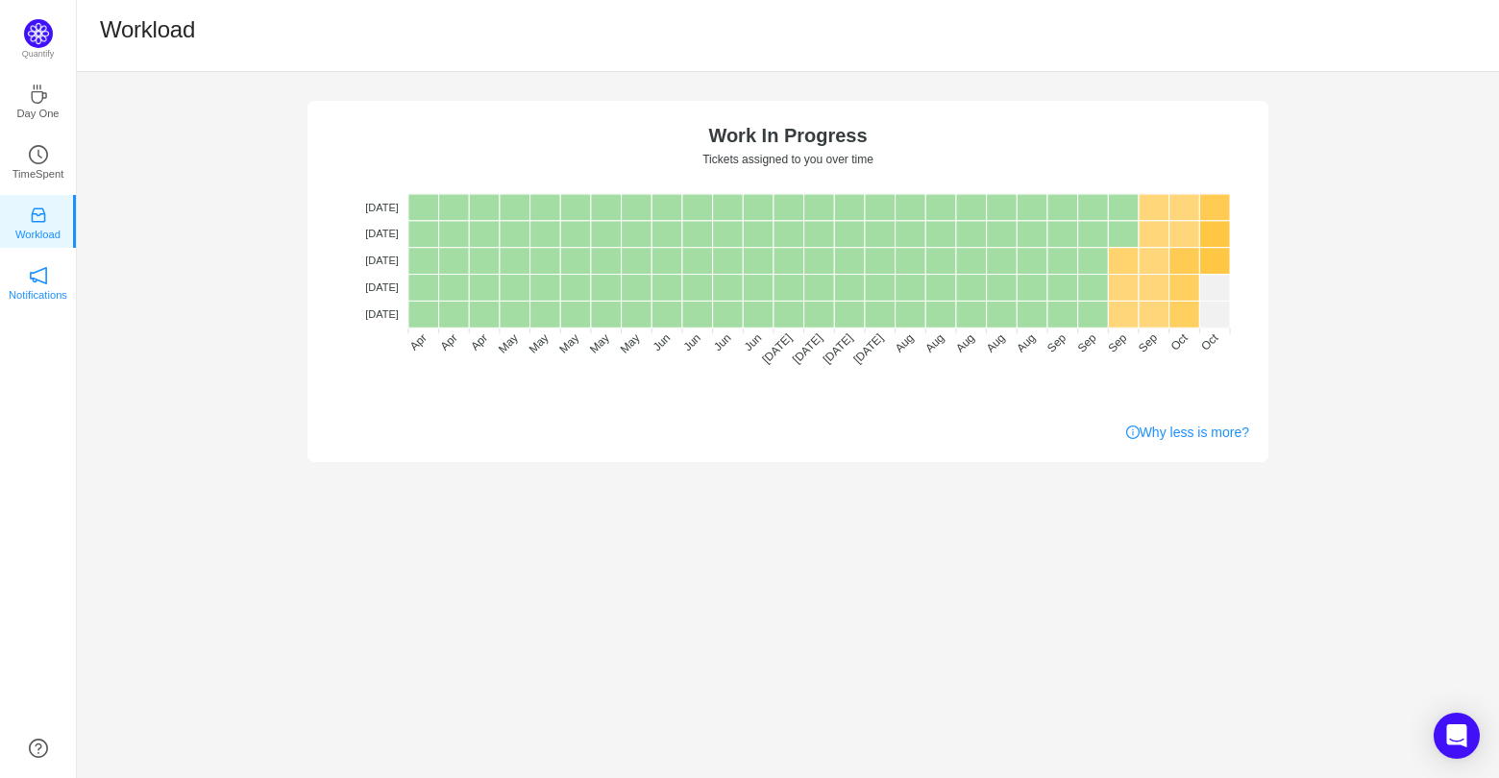
click at [48, 277] on link "Notifications" at bounding box center [38, 281] width 19 height 19
click at [48, 110] on link "Day One" at bounding box center [38, 99] width 19 height 19
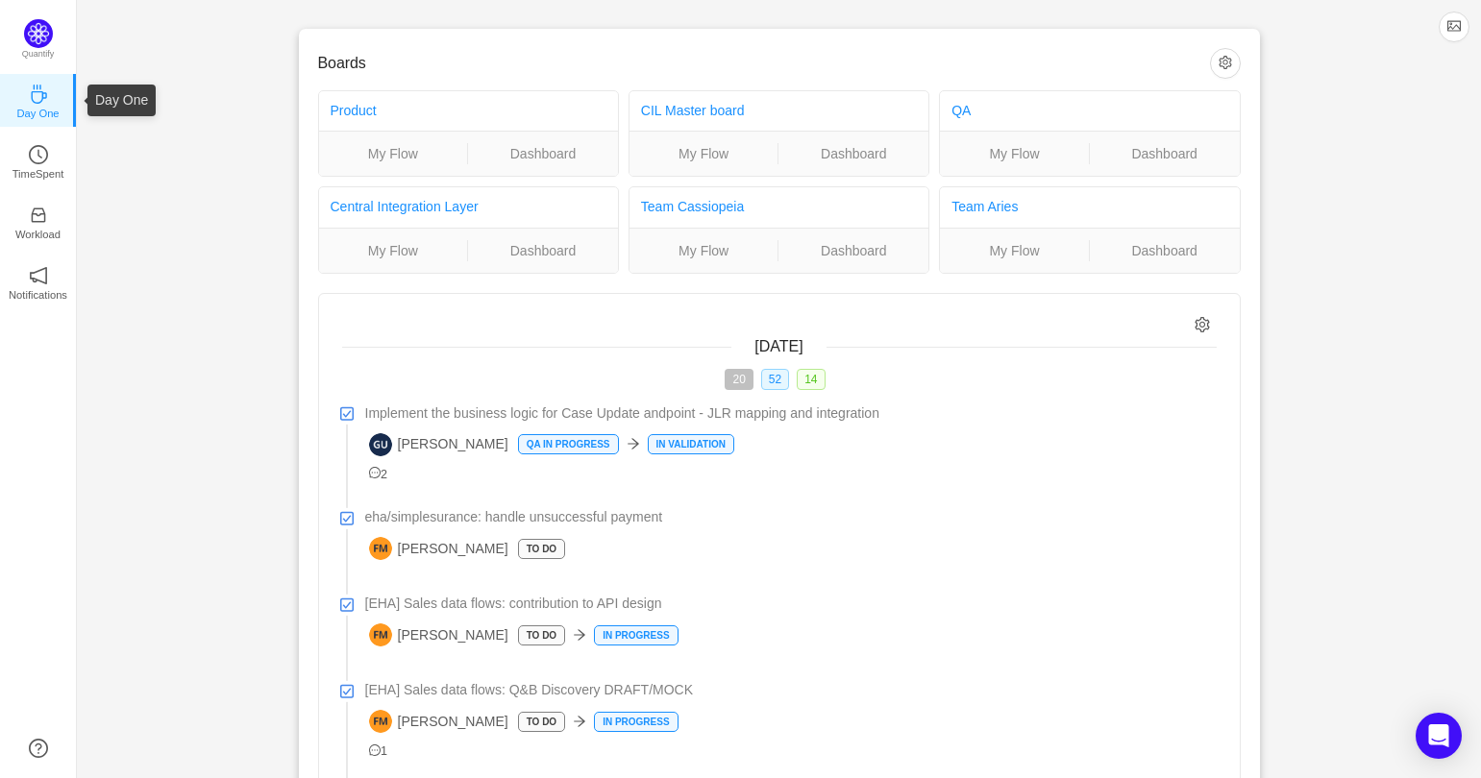
click at [37, 112] on p "Day One" at bounding box center [37, 113] width 42 height 17
click at [35, 158] on icon "icon: clock-circle" at bounding box center [38, 154] width 19 height 19
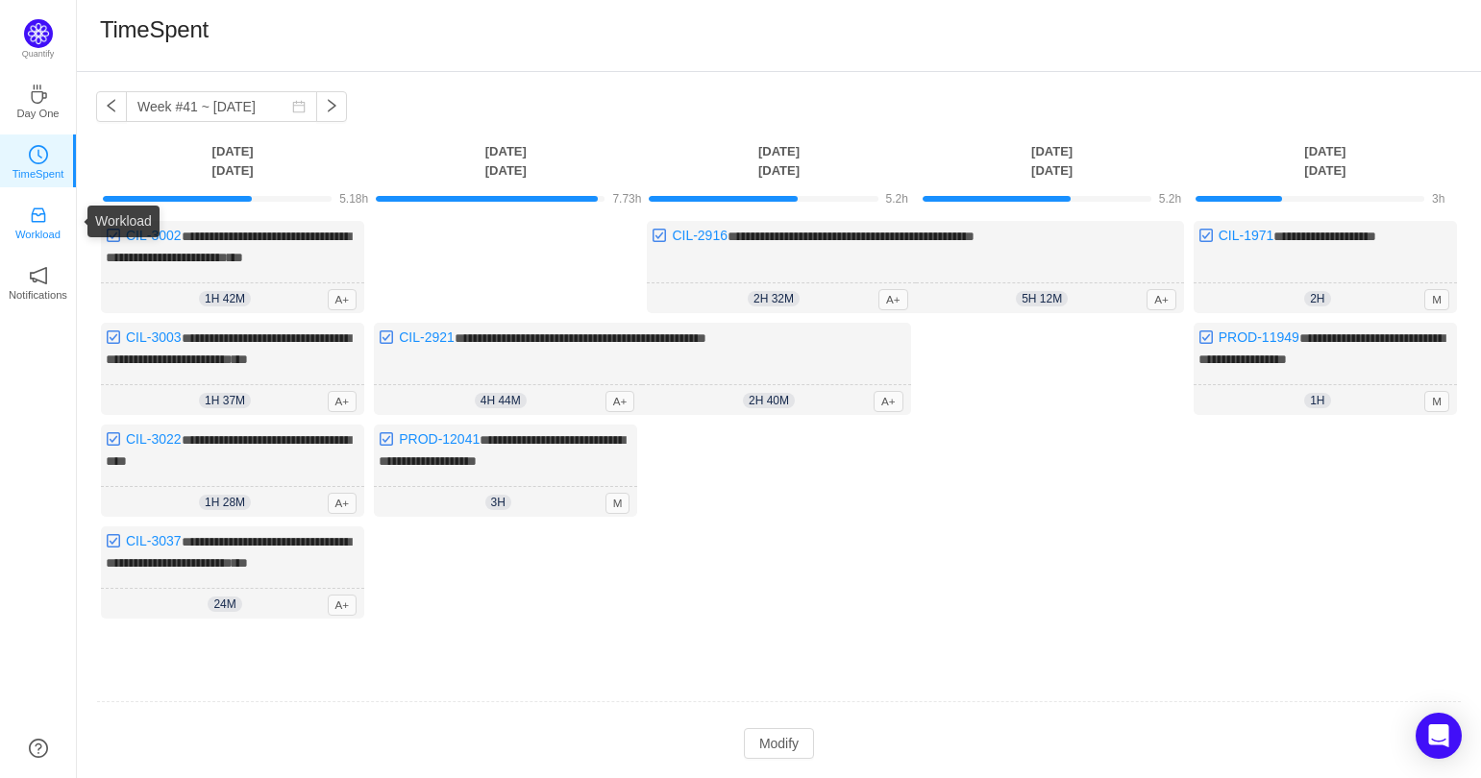
click at [34, 224] on icon "icon: inbox" at bounding box center [38, 215] width 19 height 19
